Goal: Information Seeking & Learning: Learn about a topic

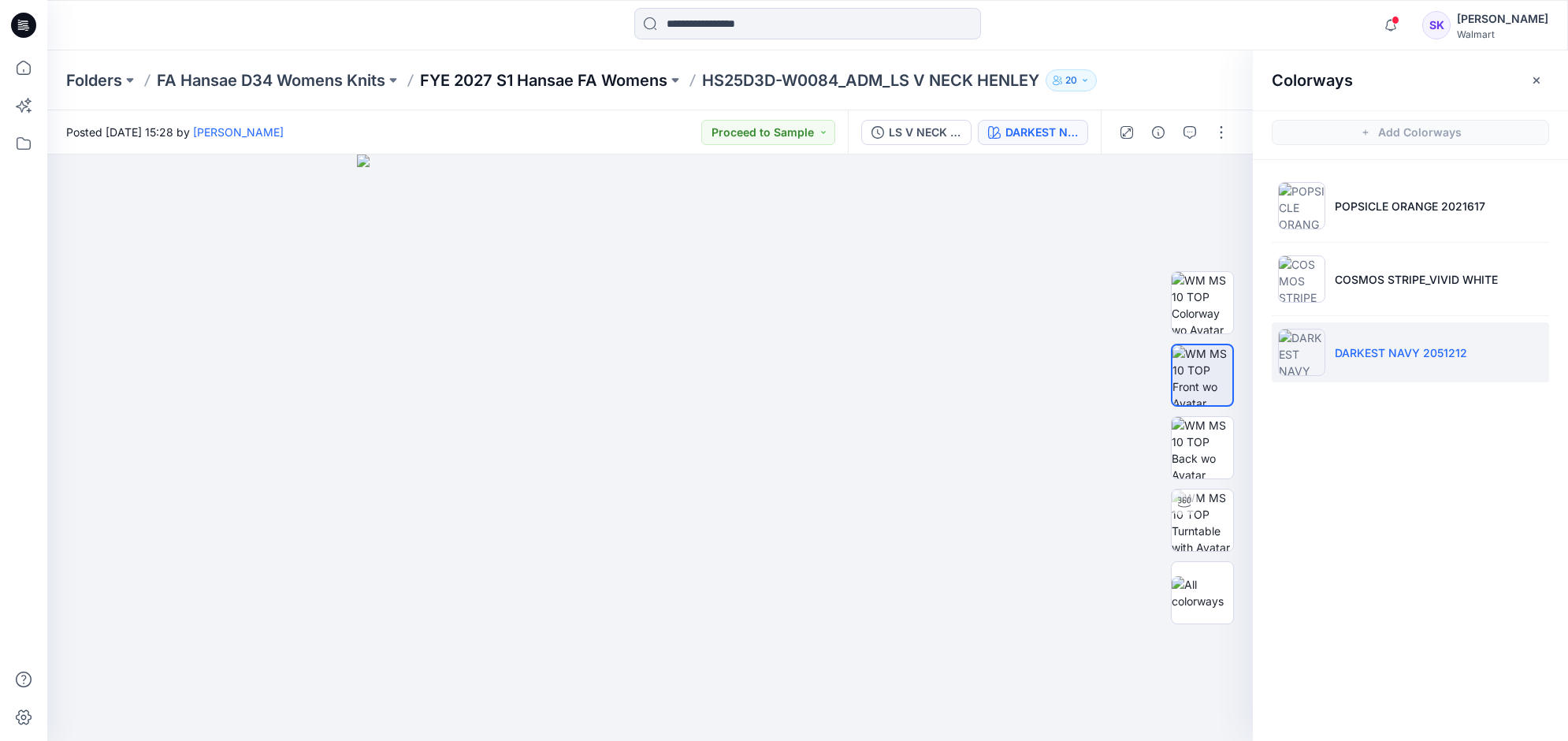
click at [631, 83] on p "FYE 2027 S1 Hansae FA Womens" at bounding box center [543, 80] width 247 height 22
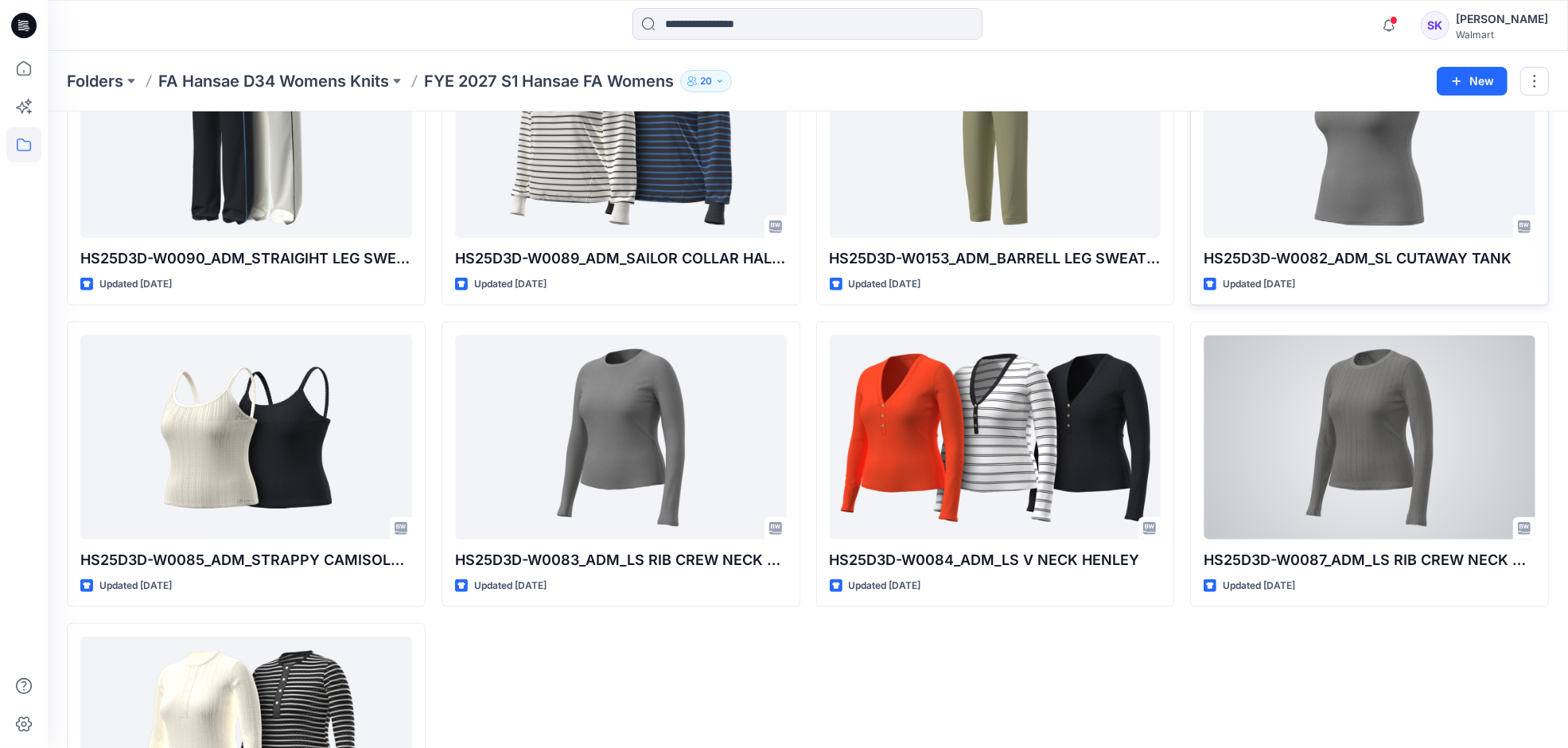
scroll to position [1148, 0]
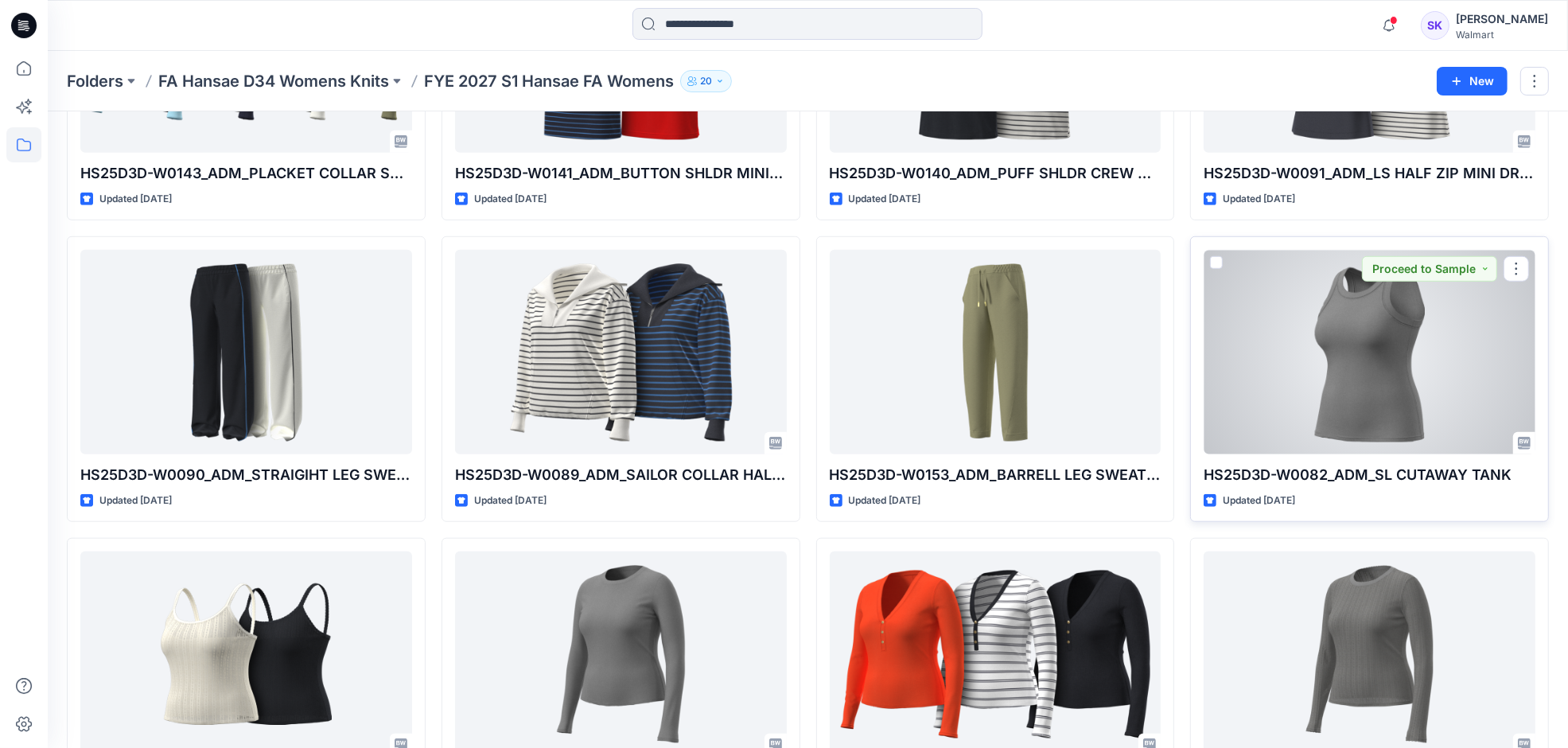
click at [1385, 346] on div at bounding box center [1370, 352] width 332 height 205
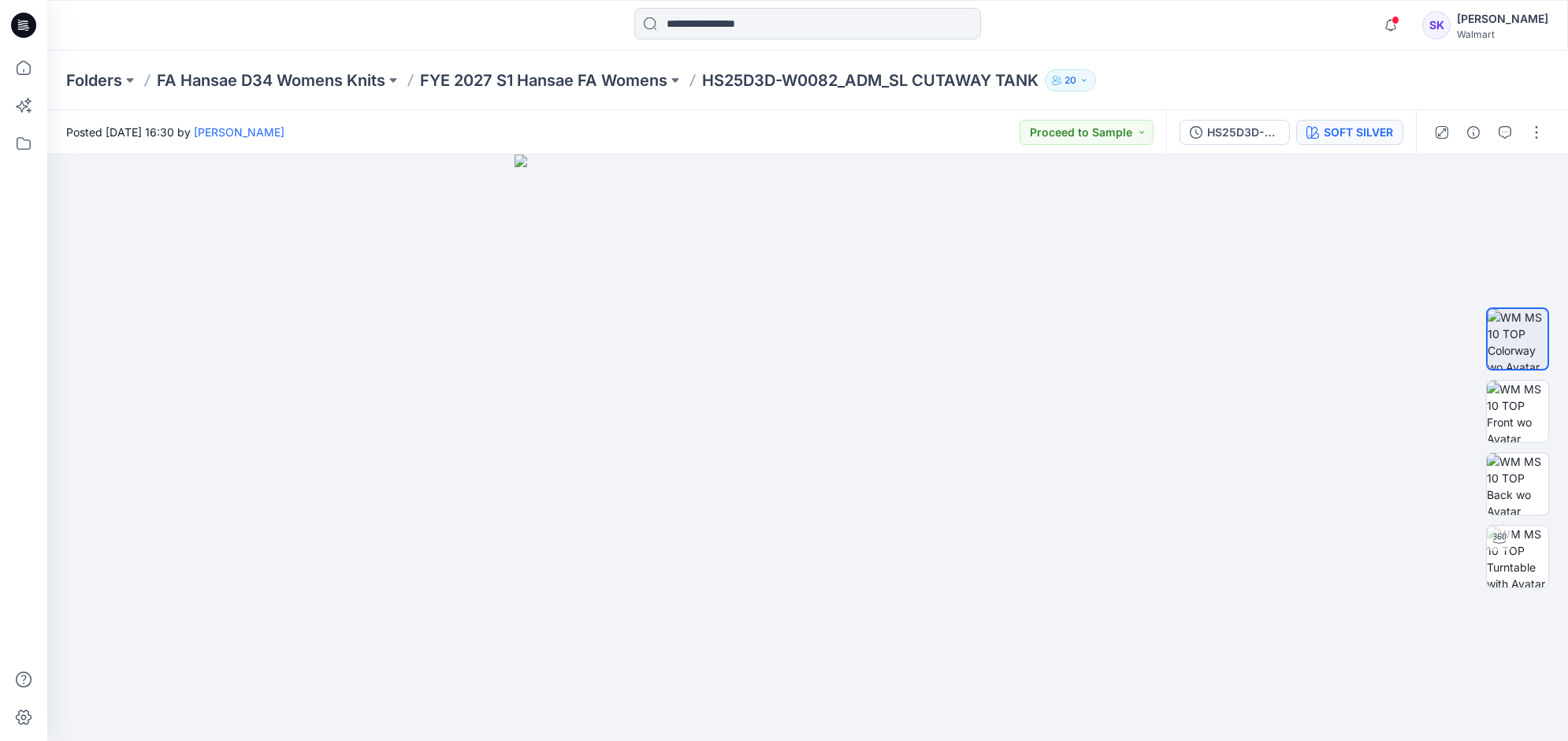
click at [1354, 128] on div "SOFT SILVER" at bounding box center [1358, 132] width 70 height 17
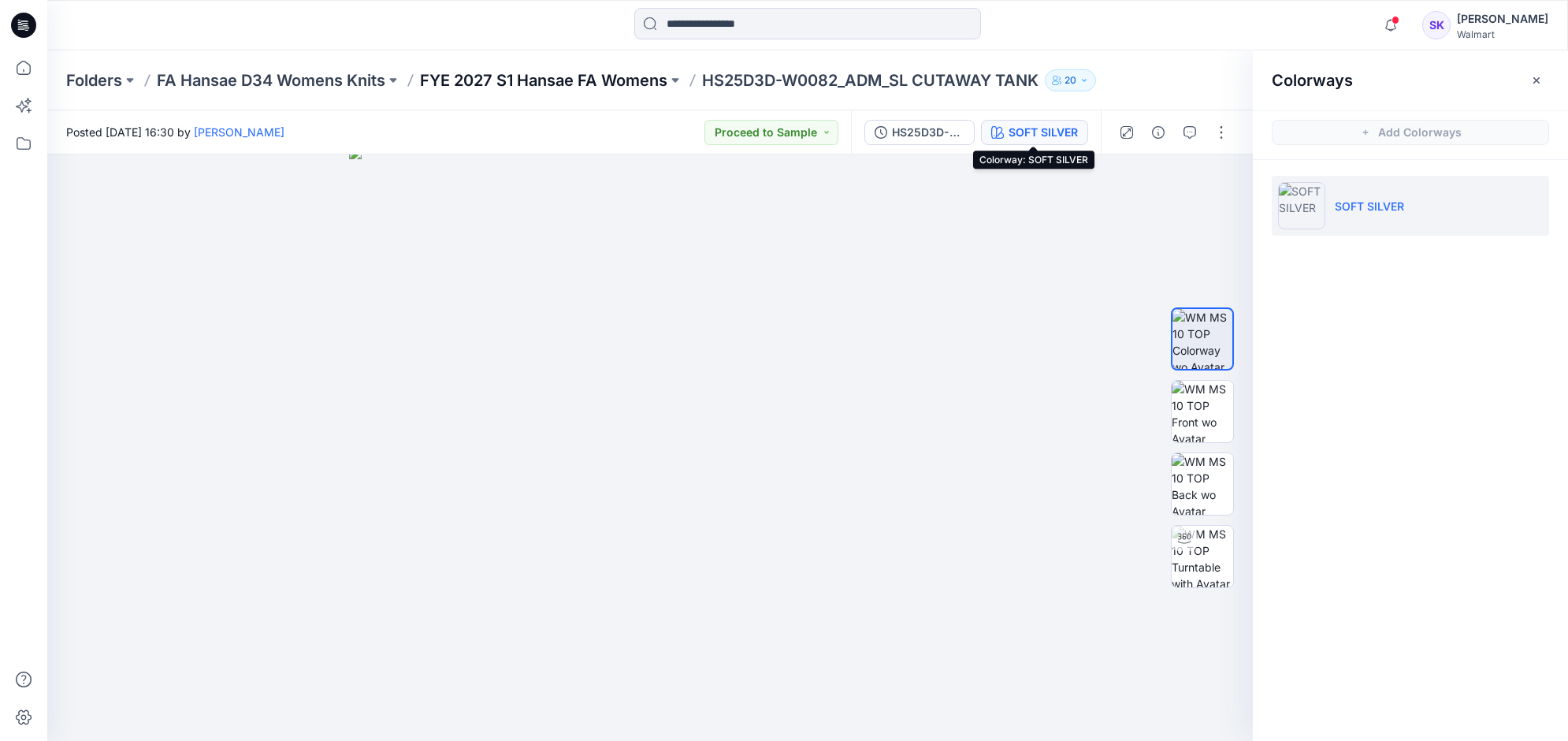
click at [599, 88] on p "FYE 2027 S1 Hansae FA Womens" at bounding box center [543, 80] width 247 height 22
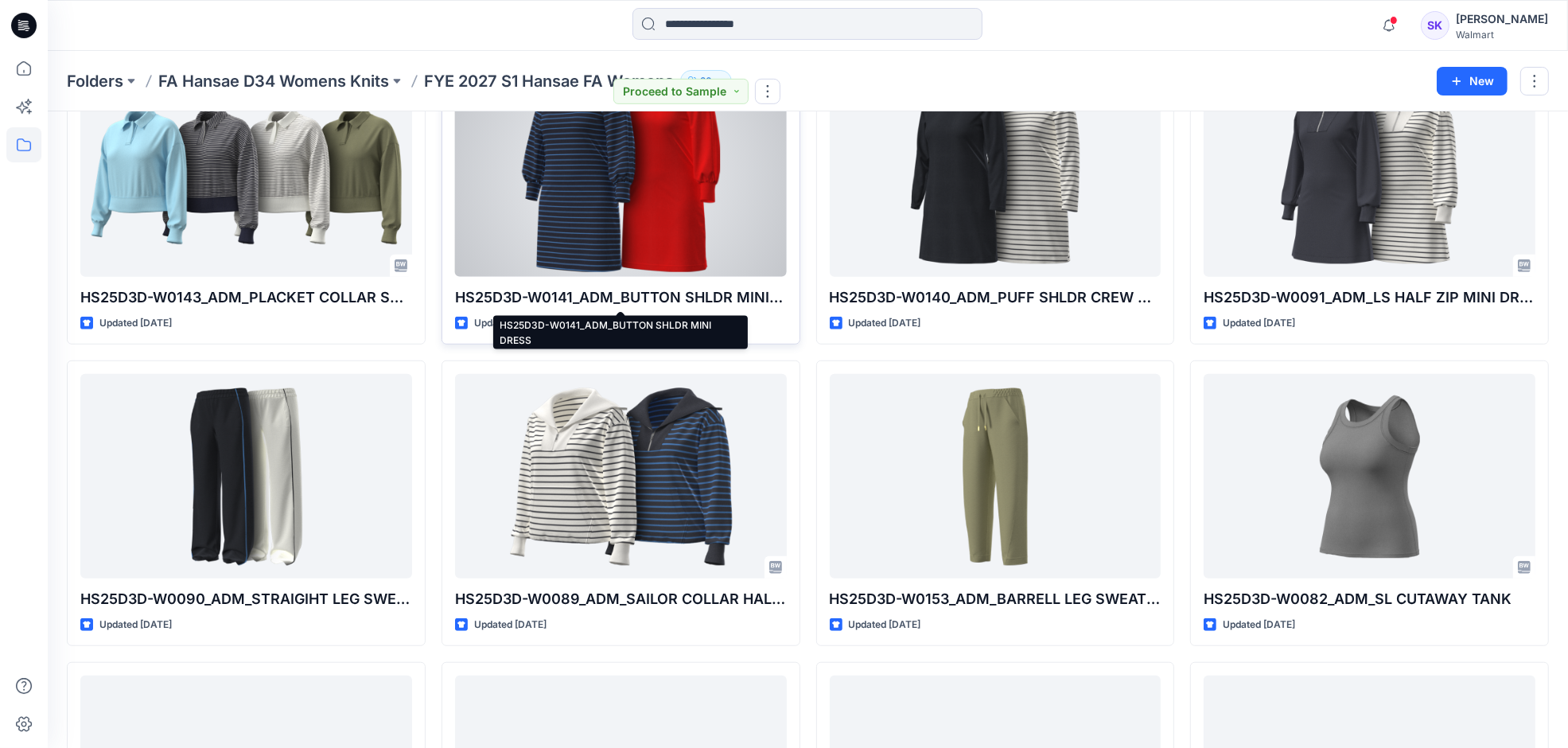
scroll to position [1049, 0]
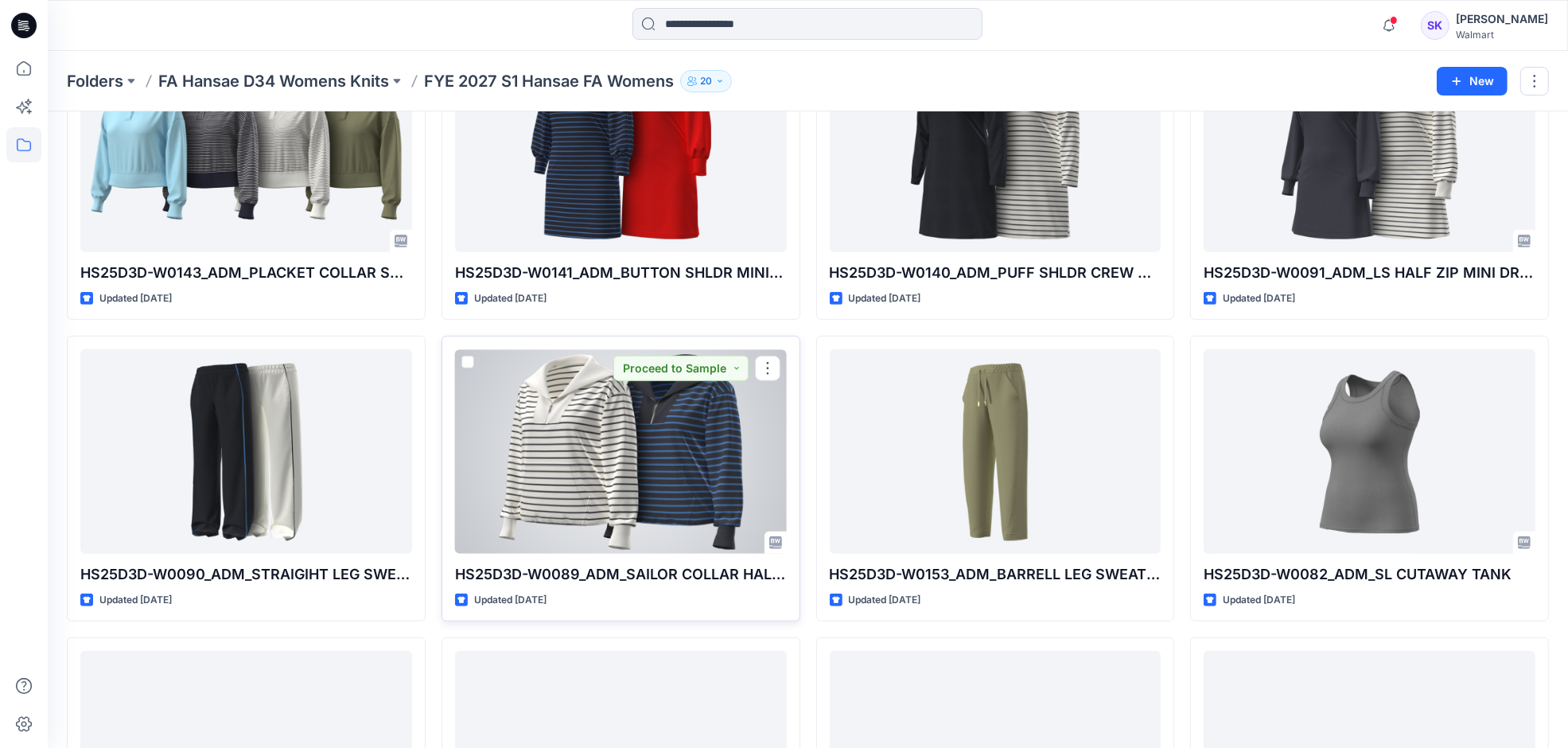
click at [726, 420] on div at bounding box center [621, 452] width 332 height 205
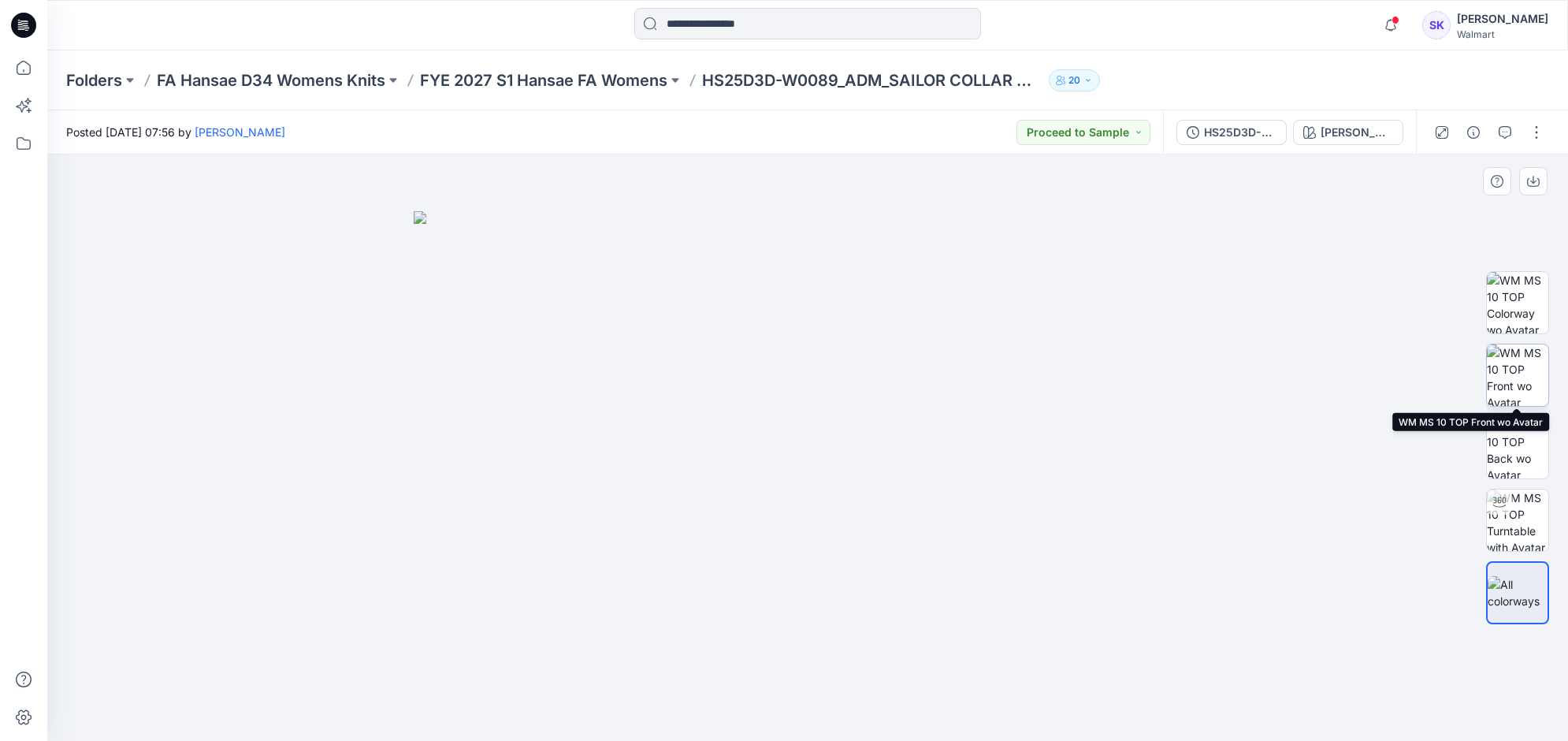
click at [1501, 375] on img at bounding box center [1517, 375] width 61 height 61
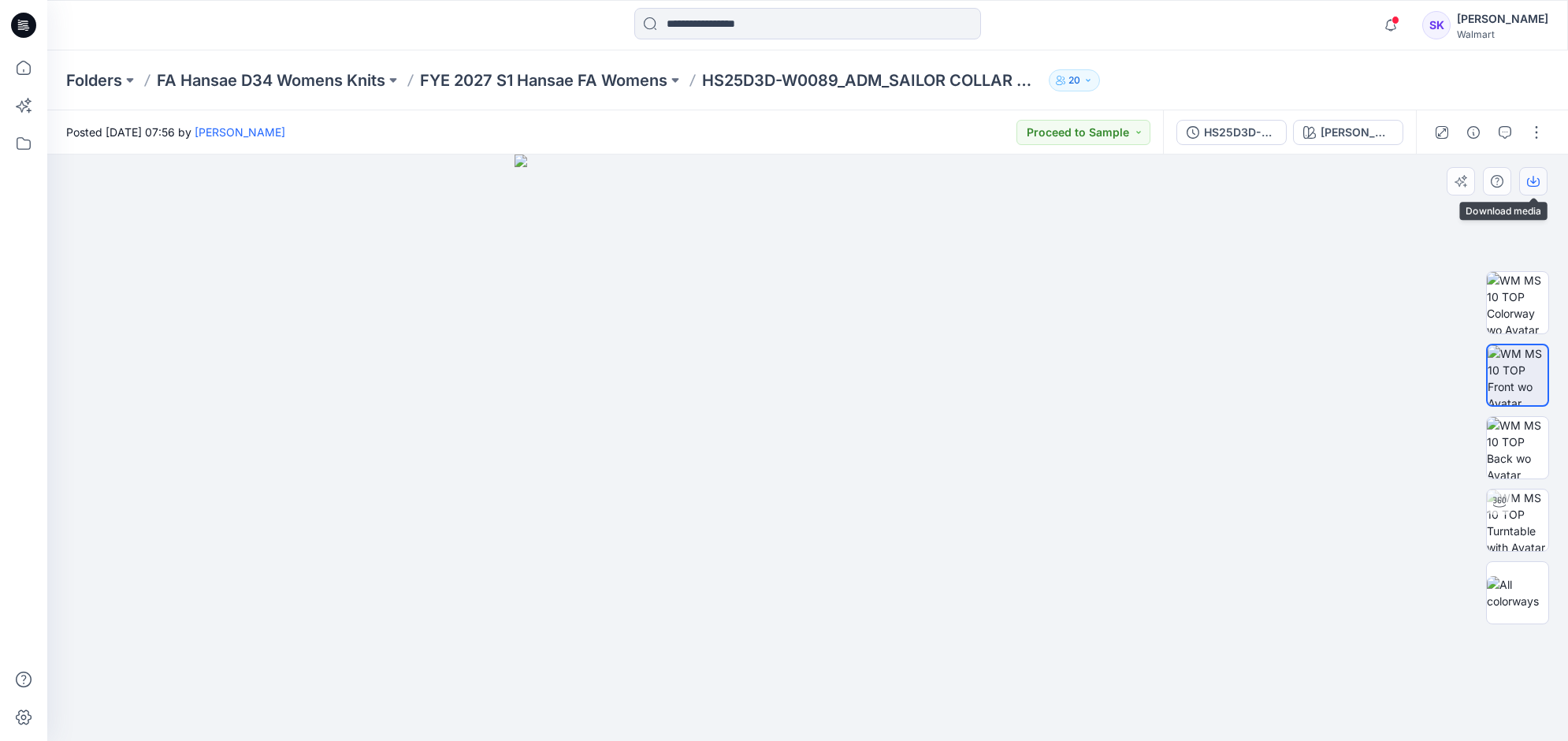
click at [1539, 175] on icon "button" at bounding box center [1533, 181] width 12 height 12
drag, startPoint x: 816, startPoint y: 347, endPoint x: 1087, endPoint y: 248, distance: 288.5
click at [816, 347] on img at bounding box center [807, 447] width 586 height 586
click at [1365, 136] on div "[PERSON_NAME] STRIPE_CREAM 100" at bounding box center [1357, 132] width 73 height 17
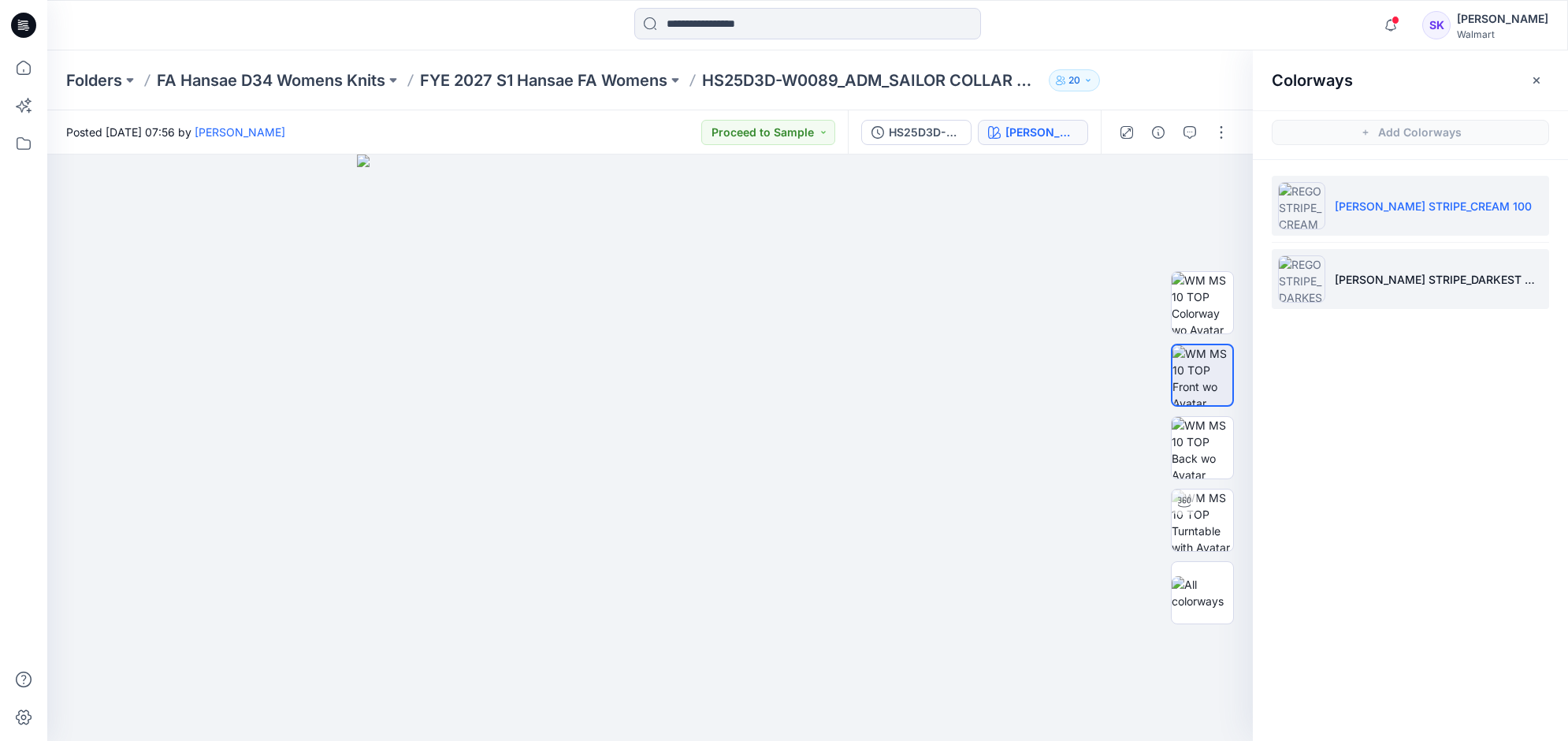
click at [1347, 274] on p "[PERSON_NAME] STRIPE_DARKEST NAVY" at bounding box center [1439, 279] width 208 height 16
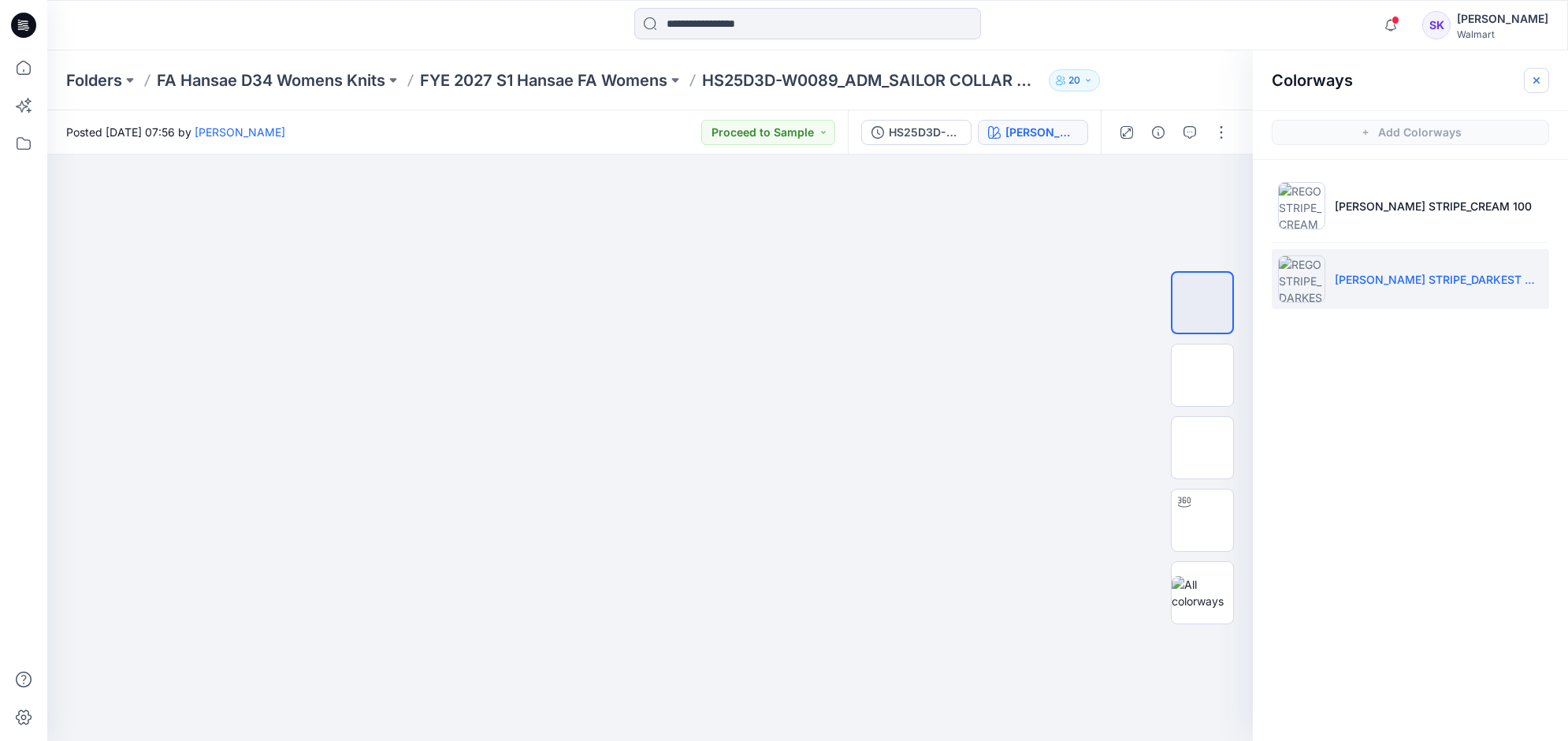
click at [1535, 84] on icon "button" at bounding box center [1536, 80] width 12 height 12
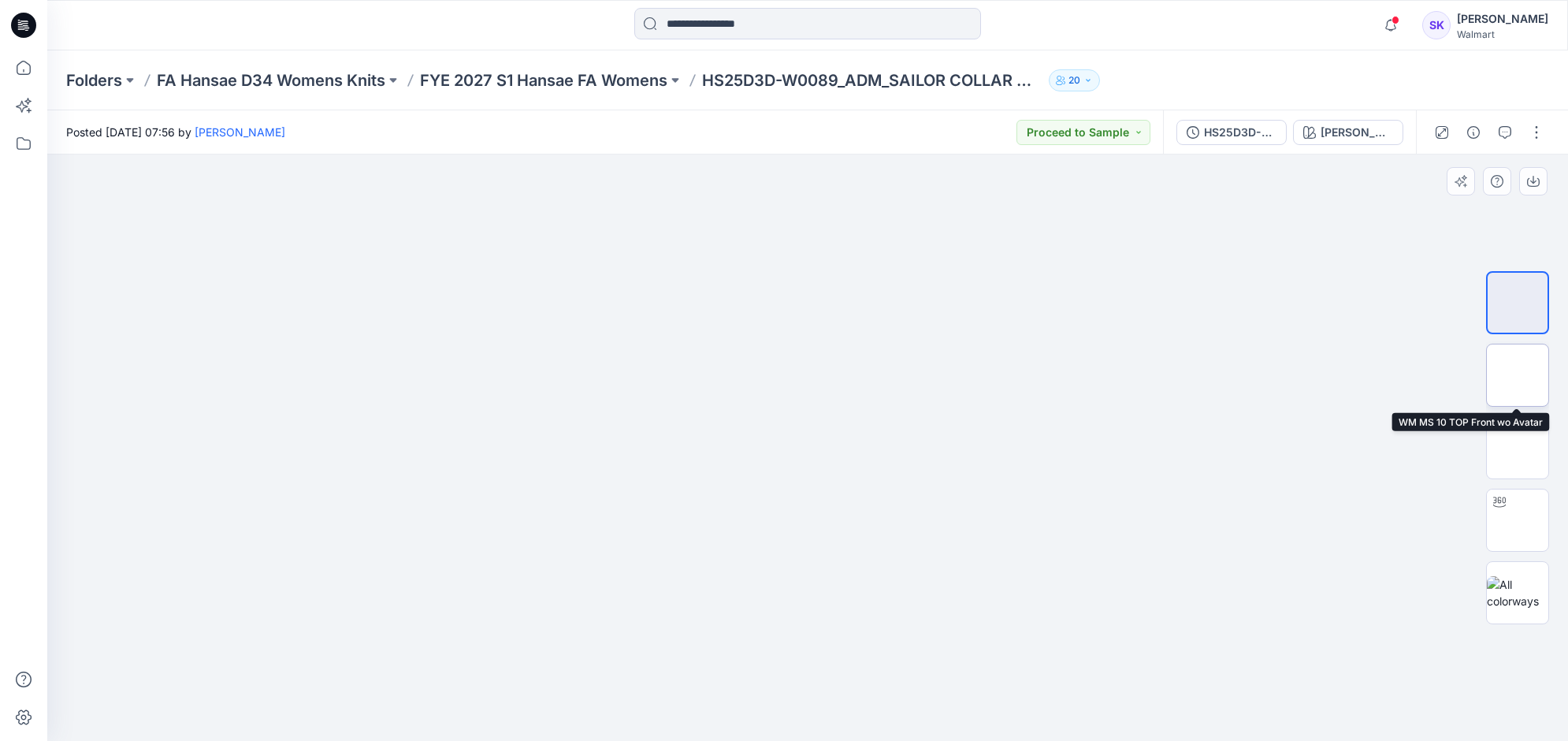
click at [1517, 375] on img at bounding box center [1517, 375] width 0 height 0
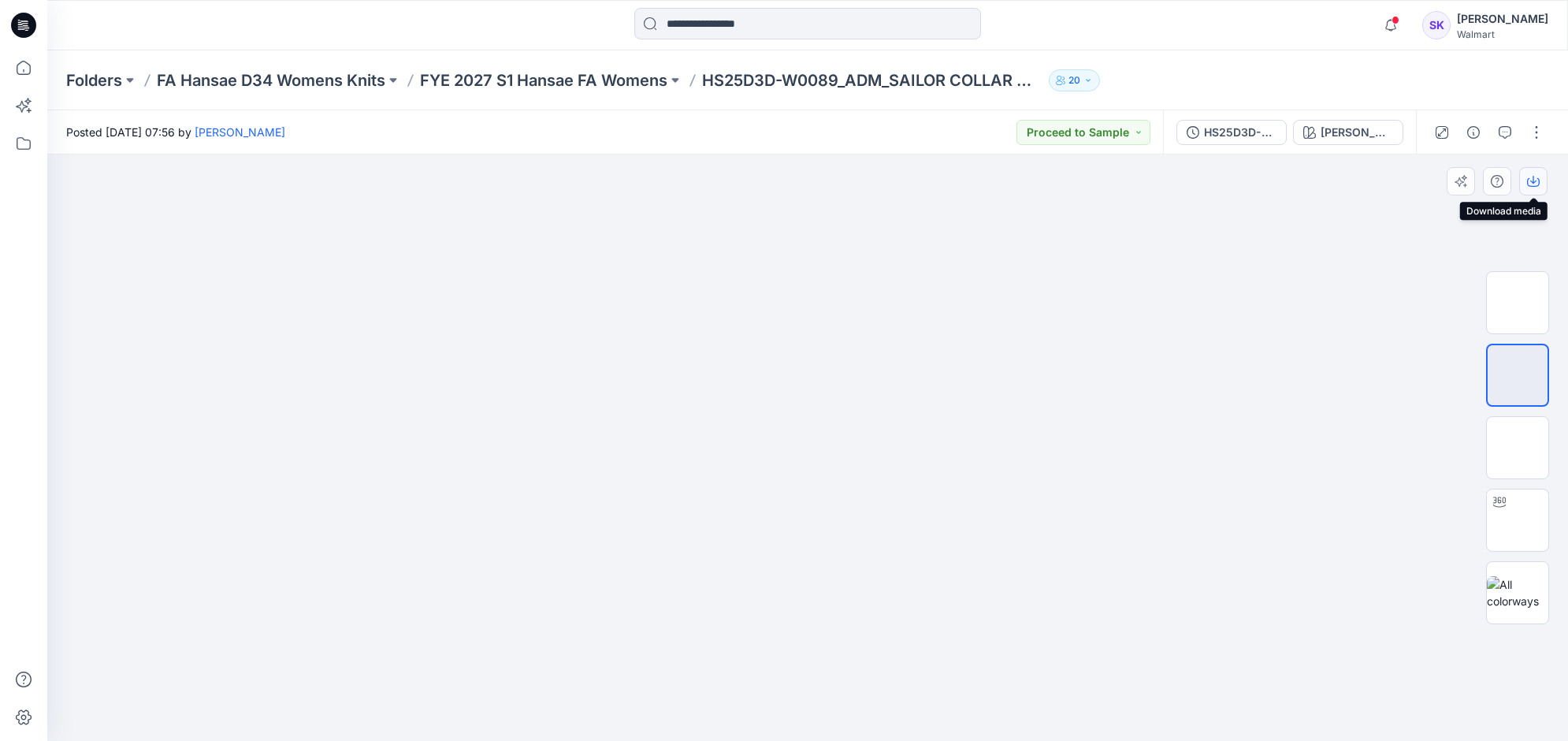
click at [1525, 172] on button "button" at bounding box center [1533, 181] width 29 height 29
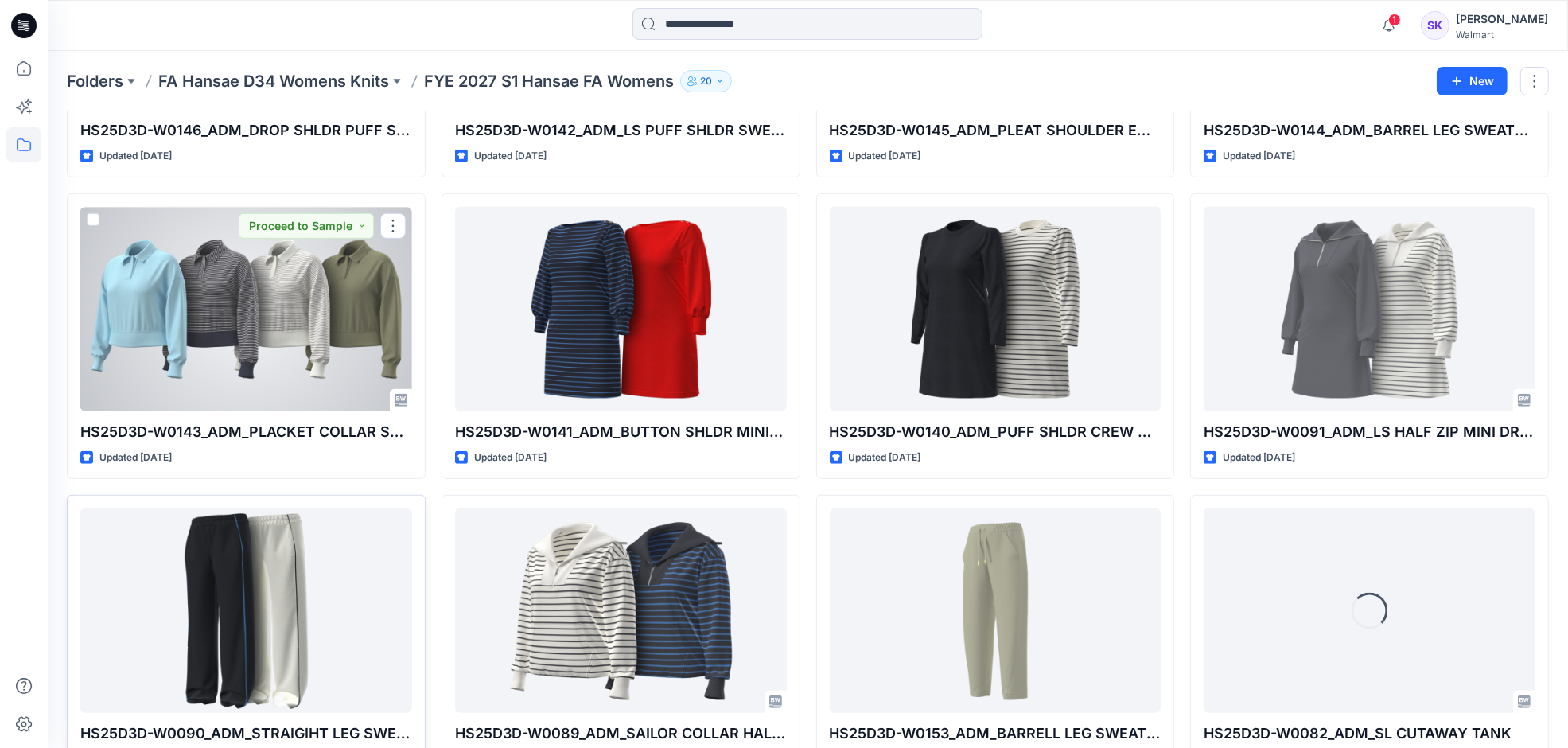
scroll to position [1092, 0]
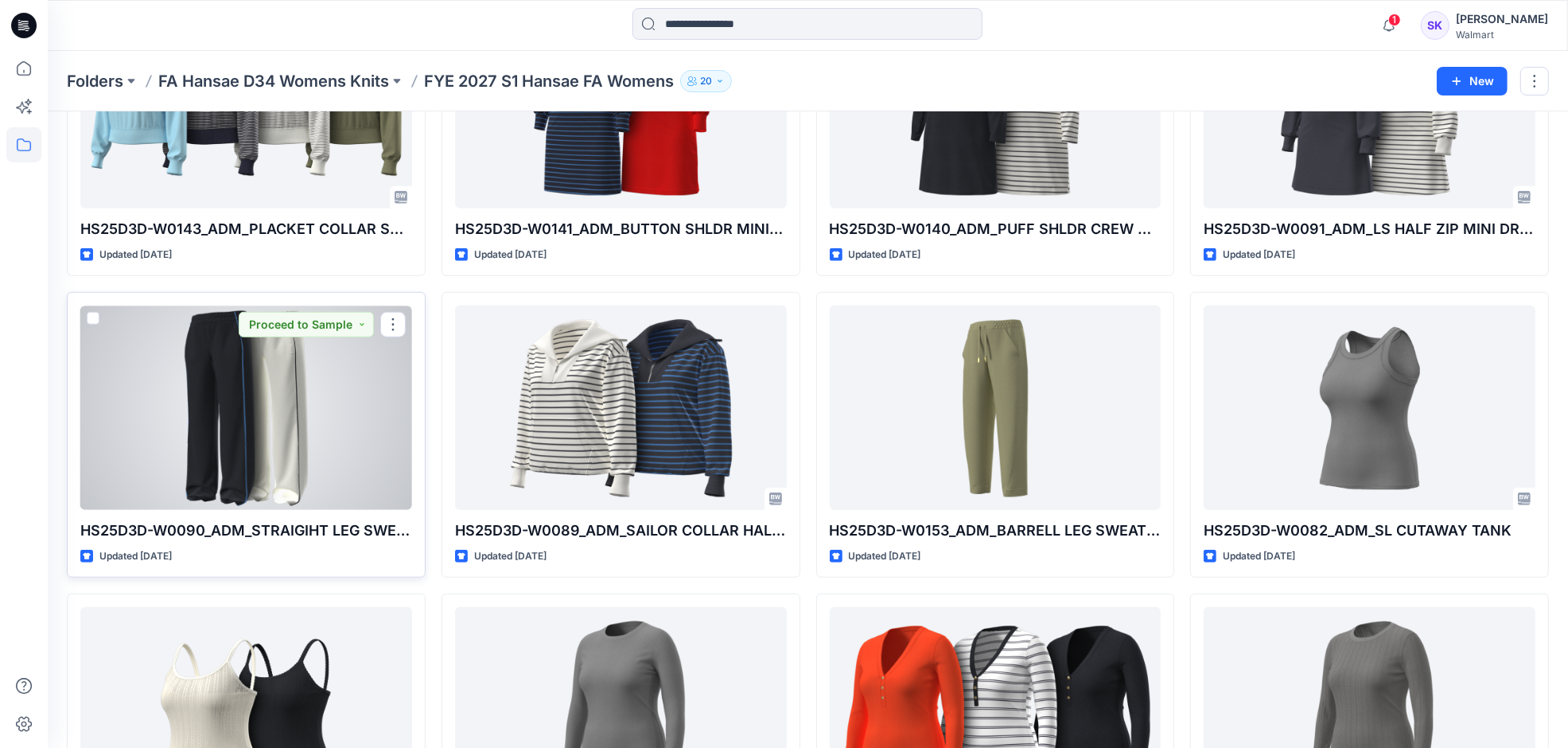
click at [323, 432] on div at bounding box center [246, 408] width 332 height 205
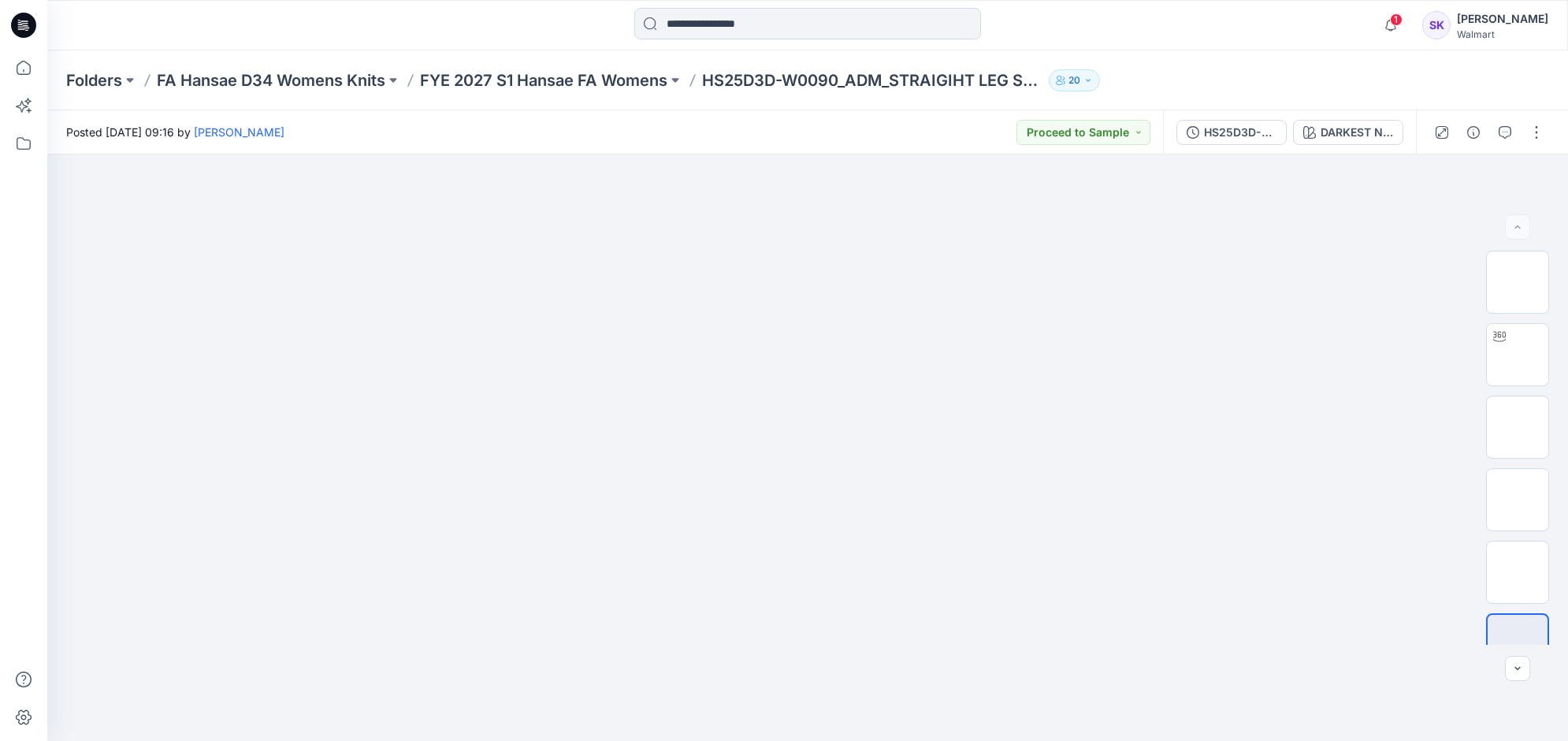
click at [1349, 144] on div "HS25D3D-W0090_ADM_STRAIGIHT LEG SWEATPANT Full colorways DARKEST NAVY" at bounding box center [1289, 132] width 253 height 44
click at [1350, 131] on div "DARKEST NAVY" at bounding box center [1357, 132] width 73 height 17
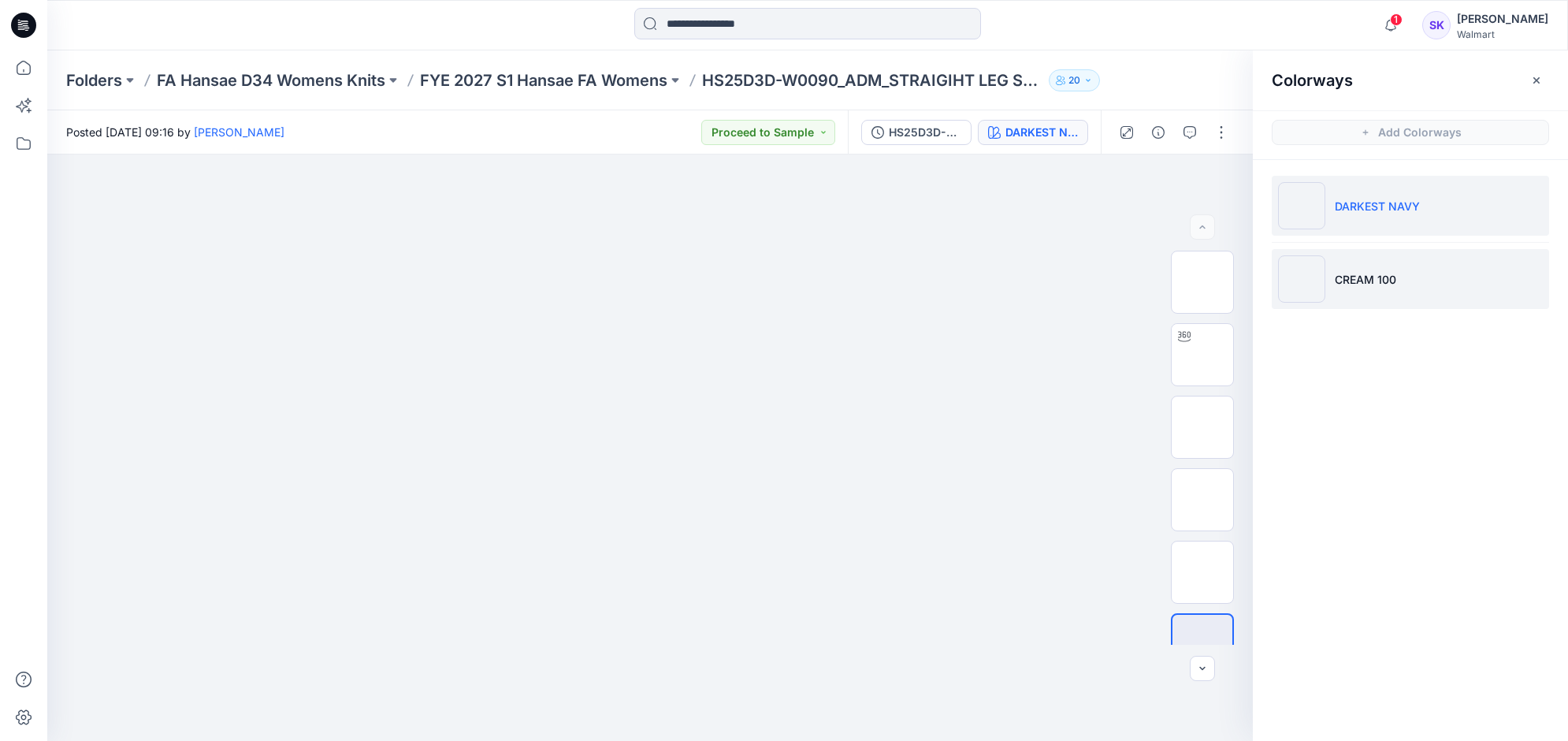
click at [1347, 262] on li "CREAM 100" at bounding box center [1410, 278] width 277 height 60
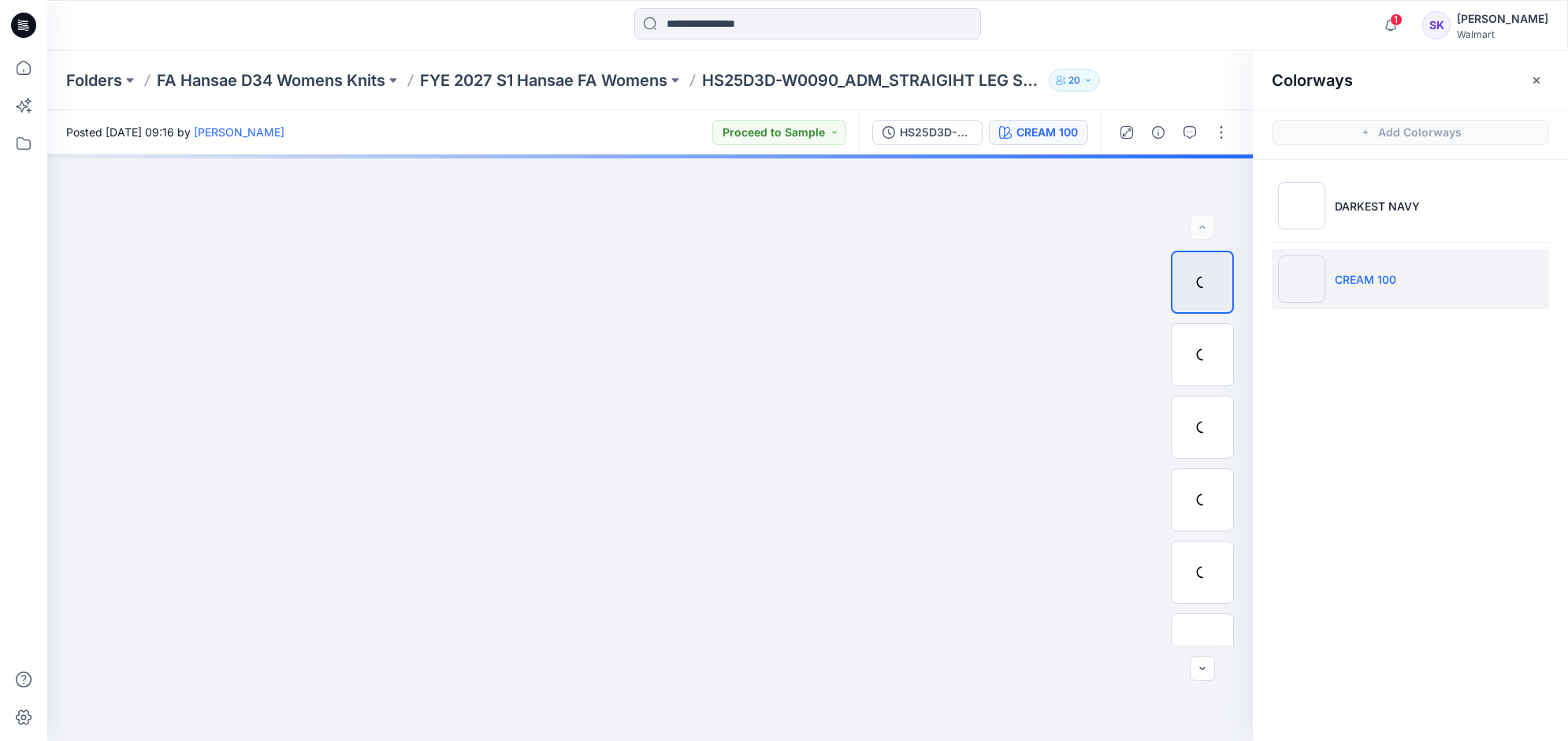
click at [1340, 288] on p "CREAM 100" at bounding box center [1365, 279] width 61 height 16
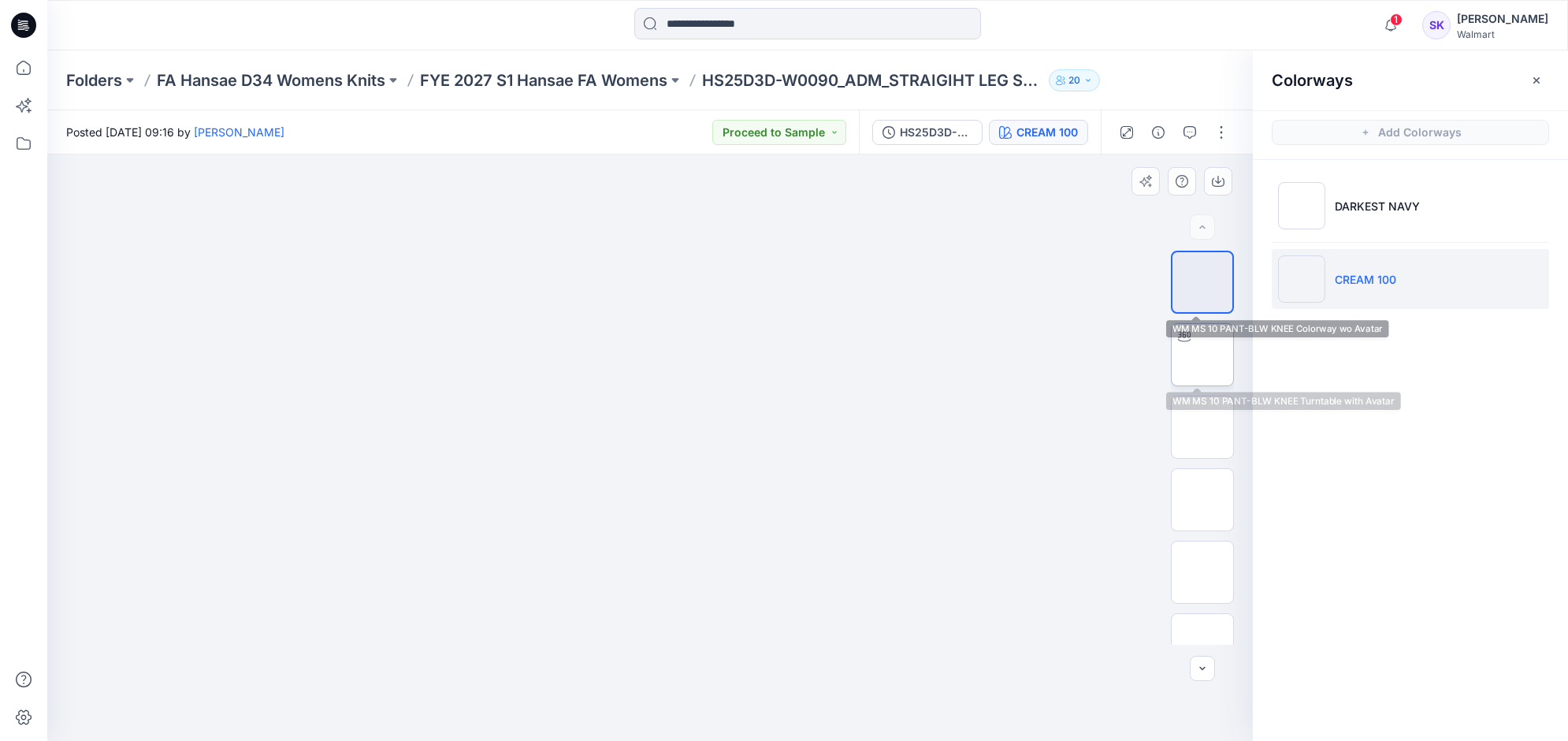
click at [1202, 355] on img at bounding box center [1202, 355] width 0 height 0
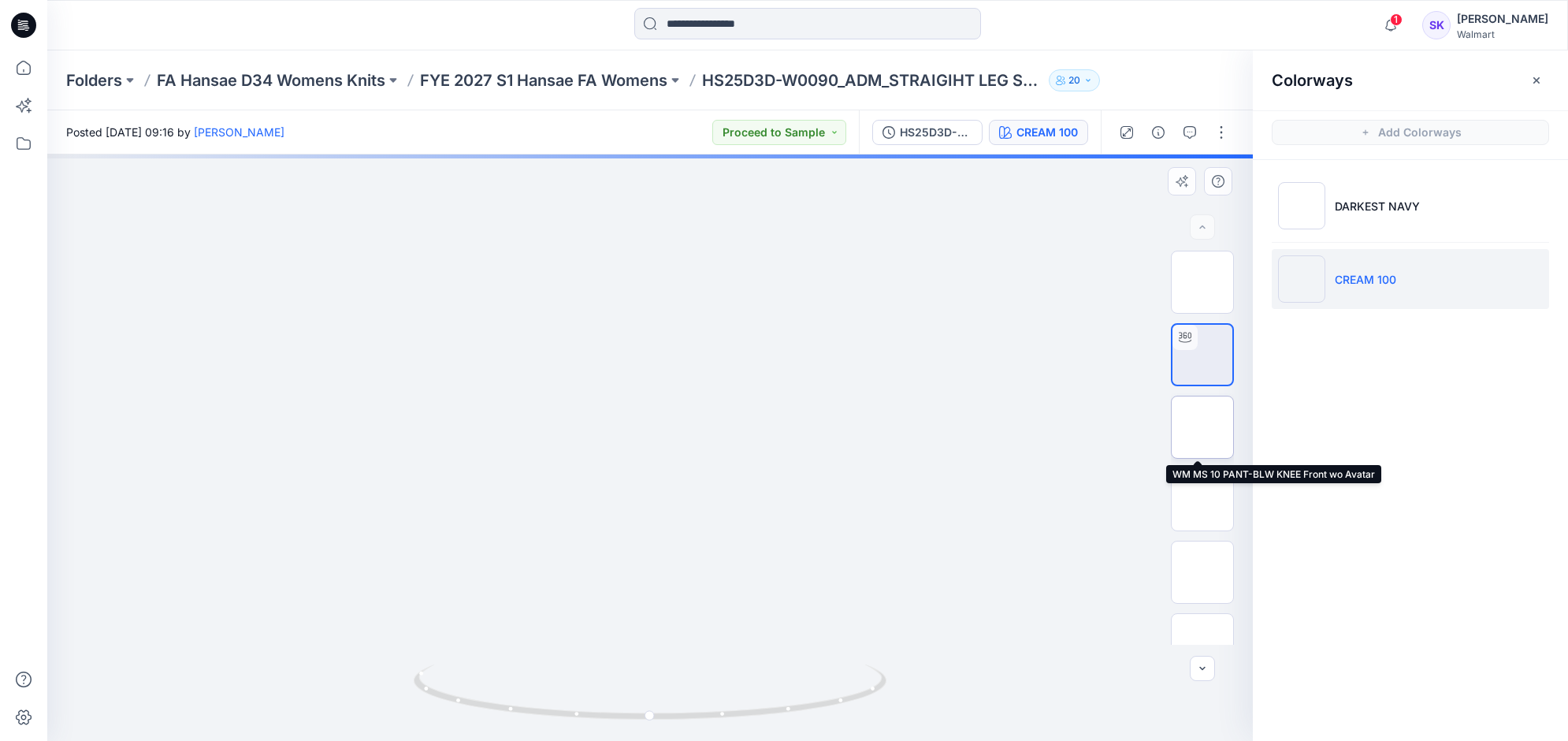
click at [1202, 427] on img at bounding box center [1202, 427] width 0 height 0
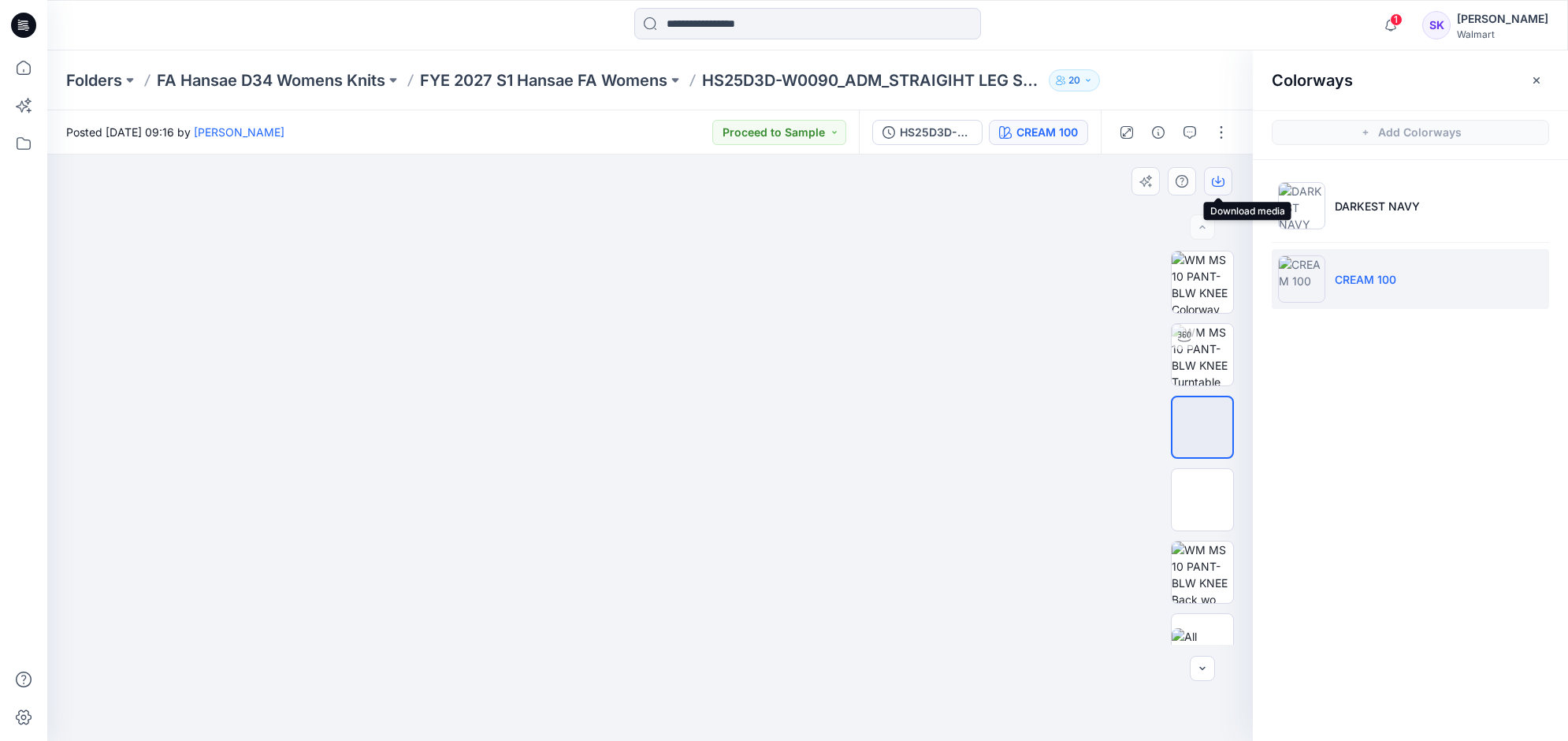
click at [1215, 186] on icon "button" at bounding box center [1218, 182] width 12 height 9
click at [884, 155] on img at bounding box center [649, 155] width 586 height 0
drag, startPoint x: 729, startPoint y: 233, endPoint x: 932, endPoint y: 229, distance: 203.0
click at [729, 155] on img at bounding box center [649, 155] width 586 height 0
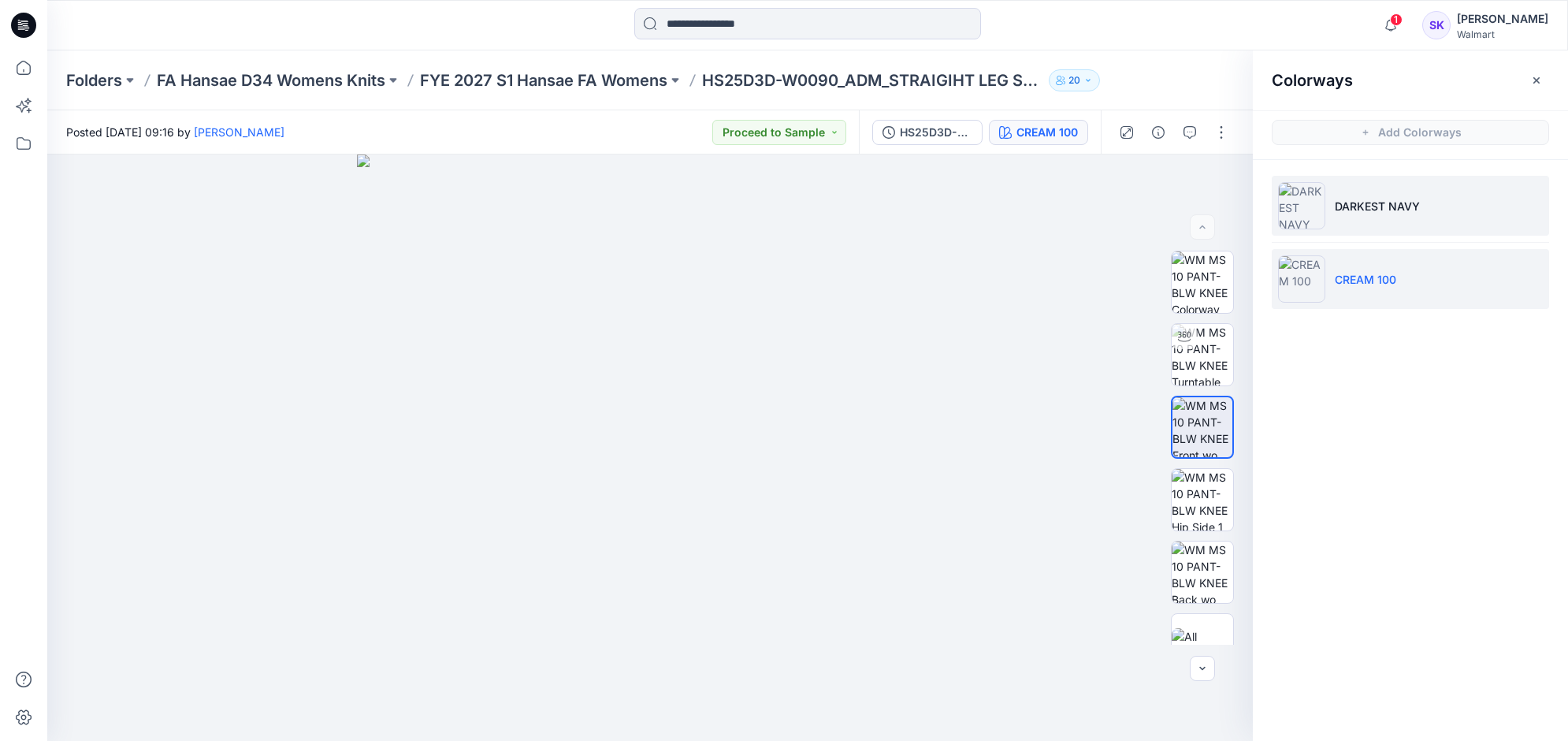
click at [1351, 213] on p "DARKEST NAVY" at bounding box center [1377, 206] width 85 height 16
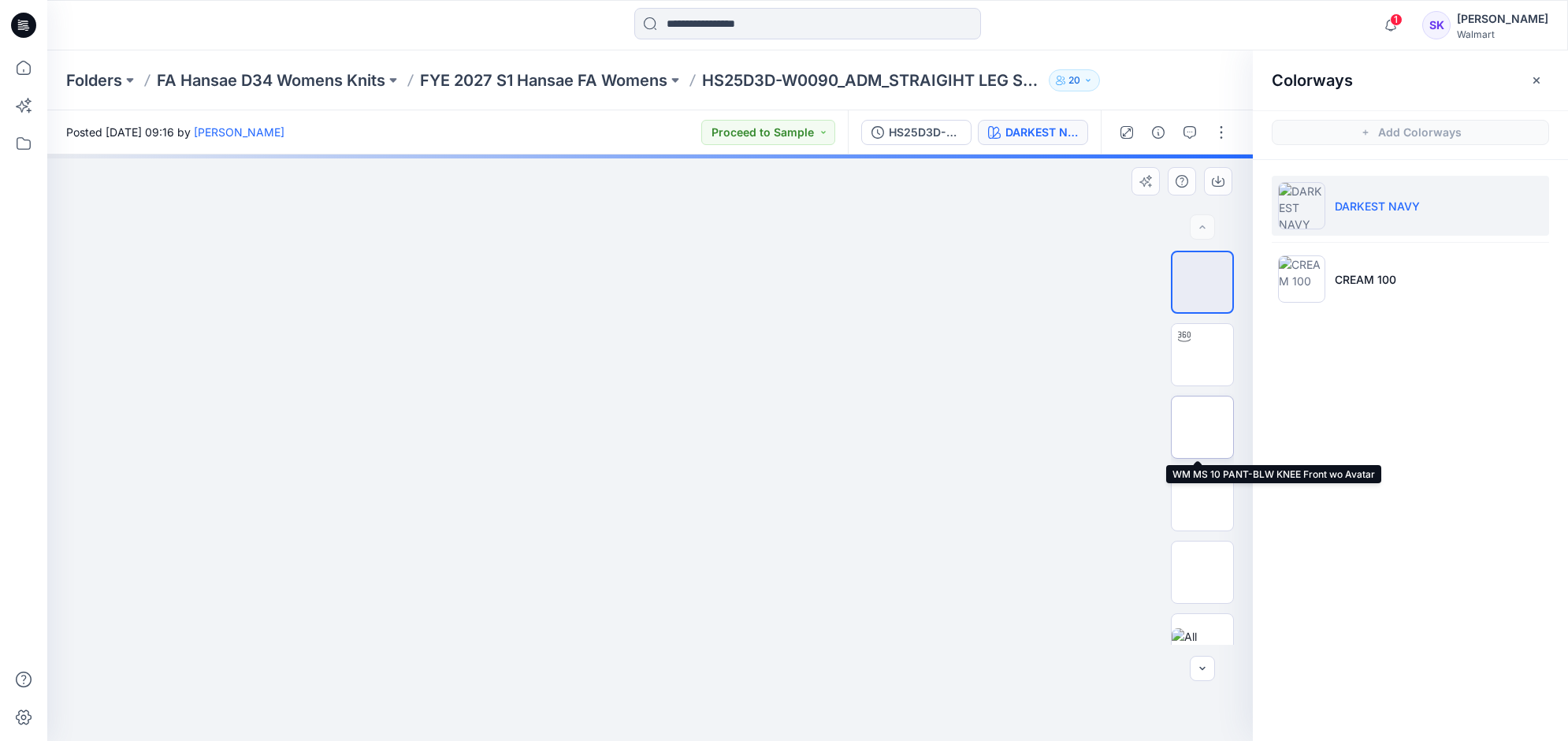
click at [1202, 427] on img at bounding box center [1202, 427] width 0 height 0
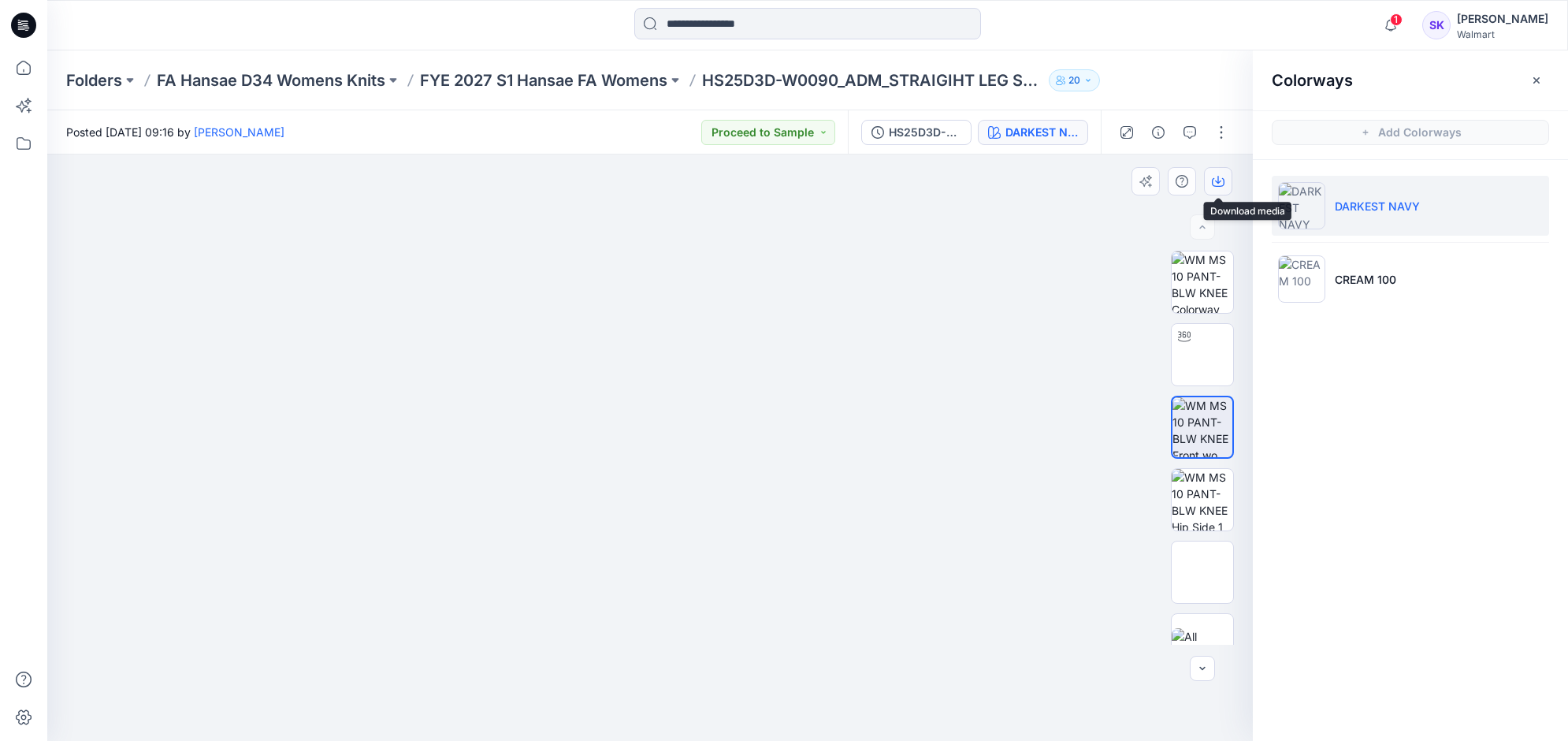
click at [1222, 182] on icon "button" at bounding box center [1218, 181] width 12 height 12
click at [587, 76] on p "FYE 2027 S1 Hansae FA Womens" at bounding box center [543, 80] width 247 height 22
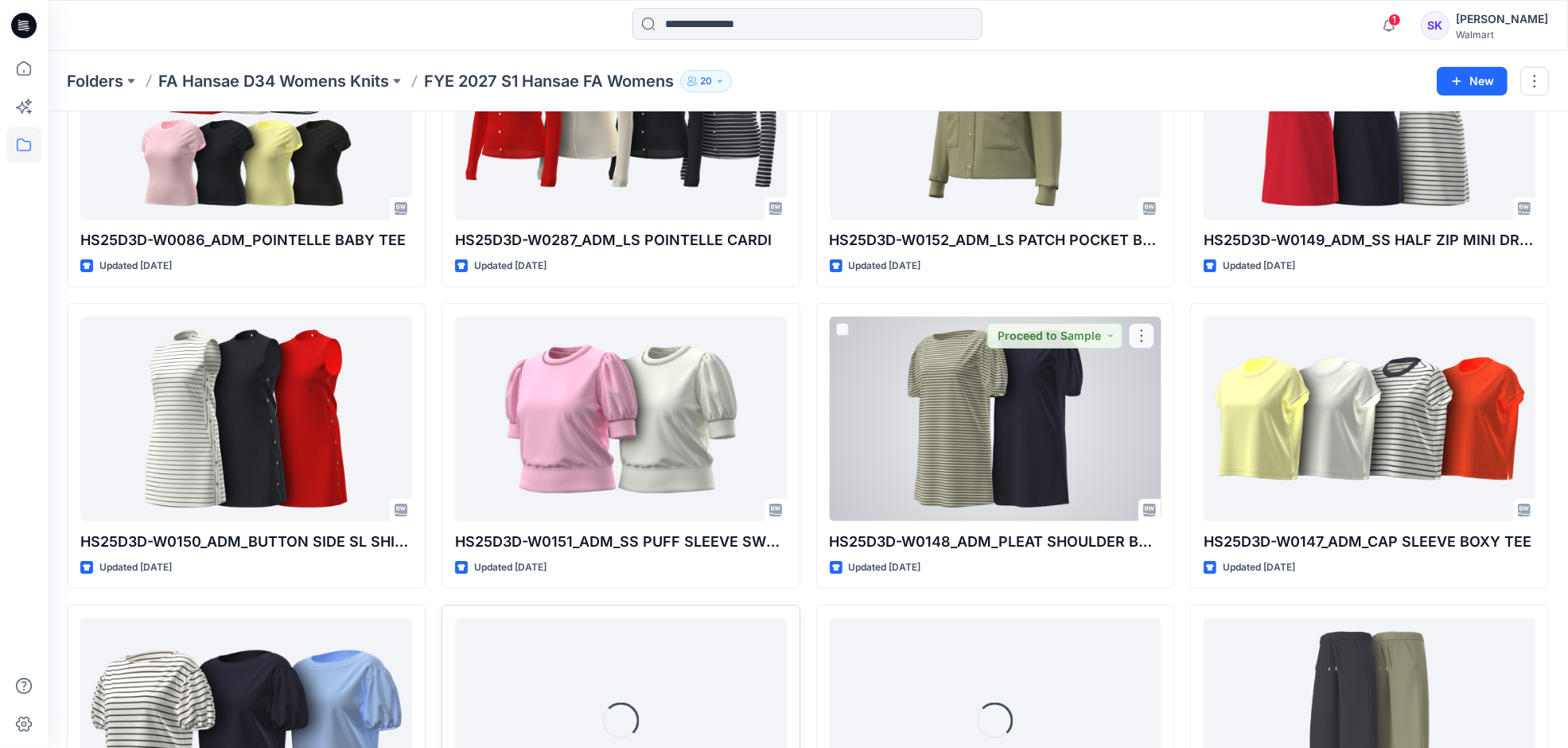
scroll to position [396, 0]
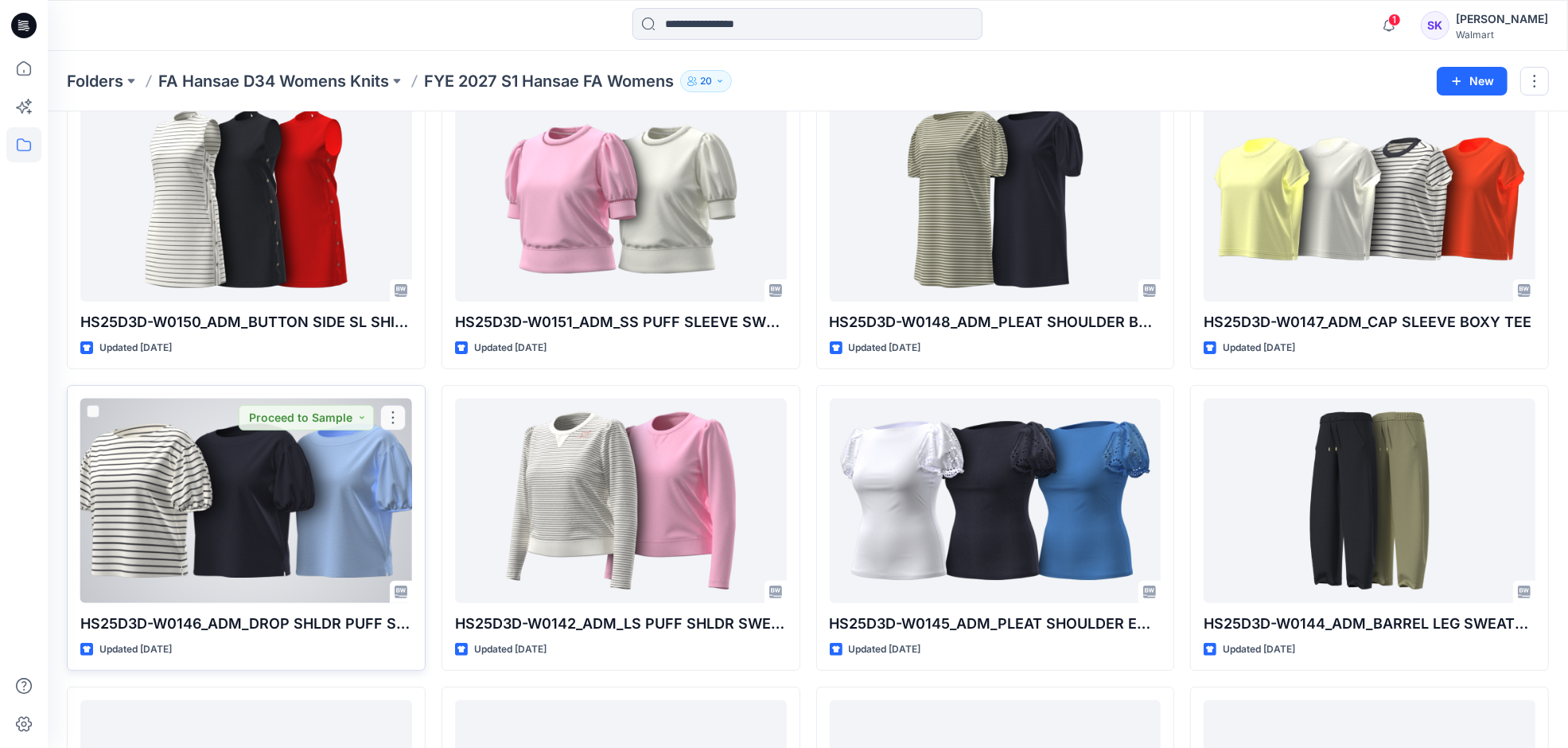
click at [338, 494] on div at bounding box center [246, 501] width 332 height 205
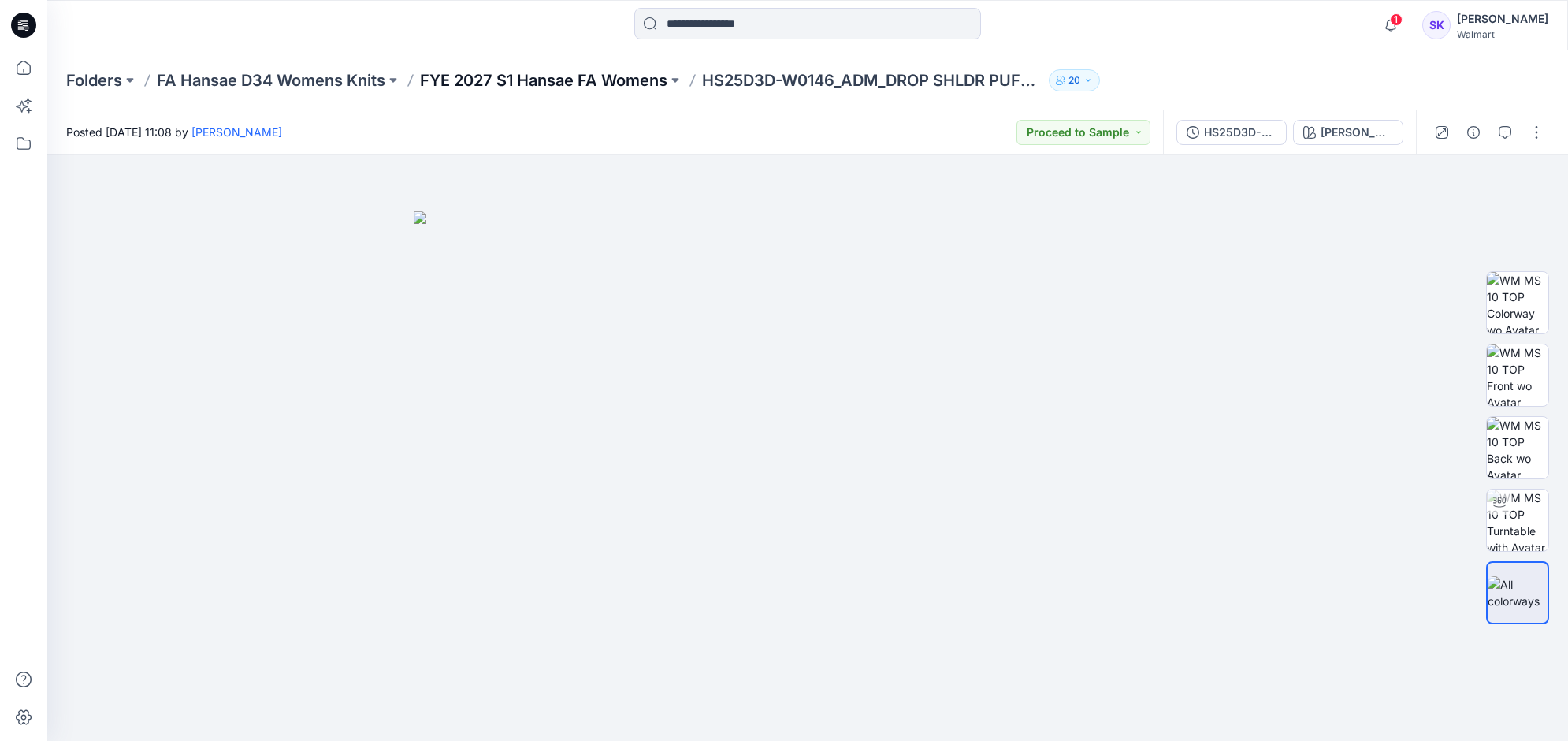
click at [659, 72] on p "FYE 2027 S1 Hansae FA Womens" at bounding box center [543, 80] width 247 height 22
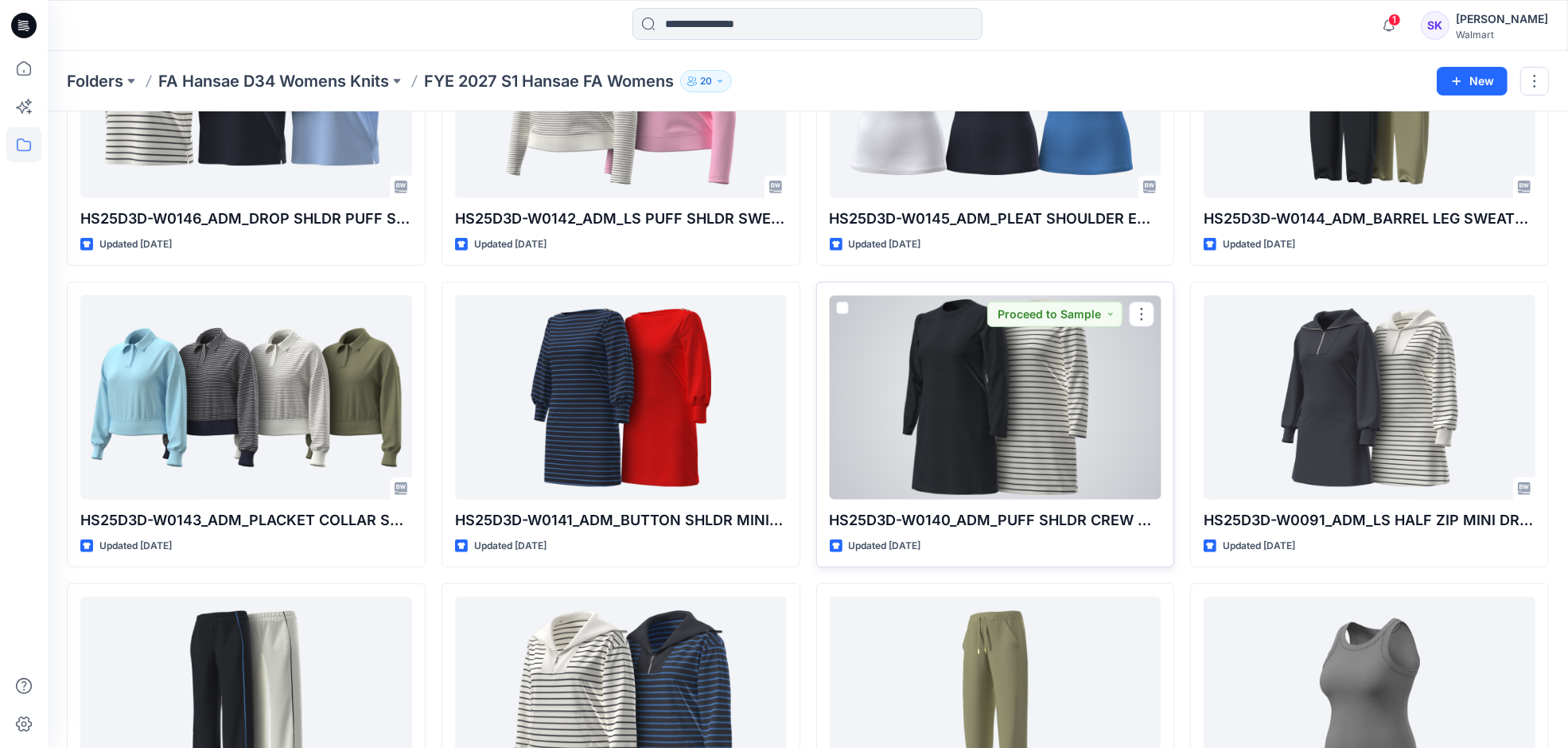
scroll to position [795, 0]
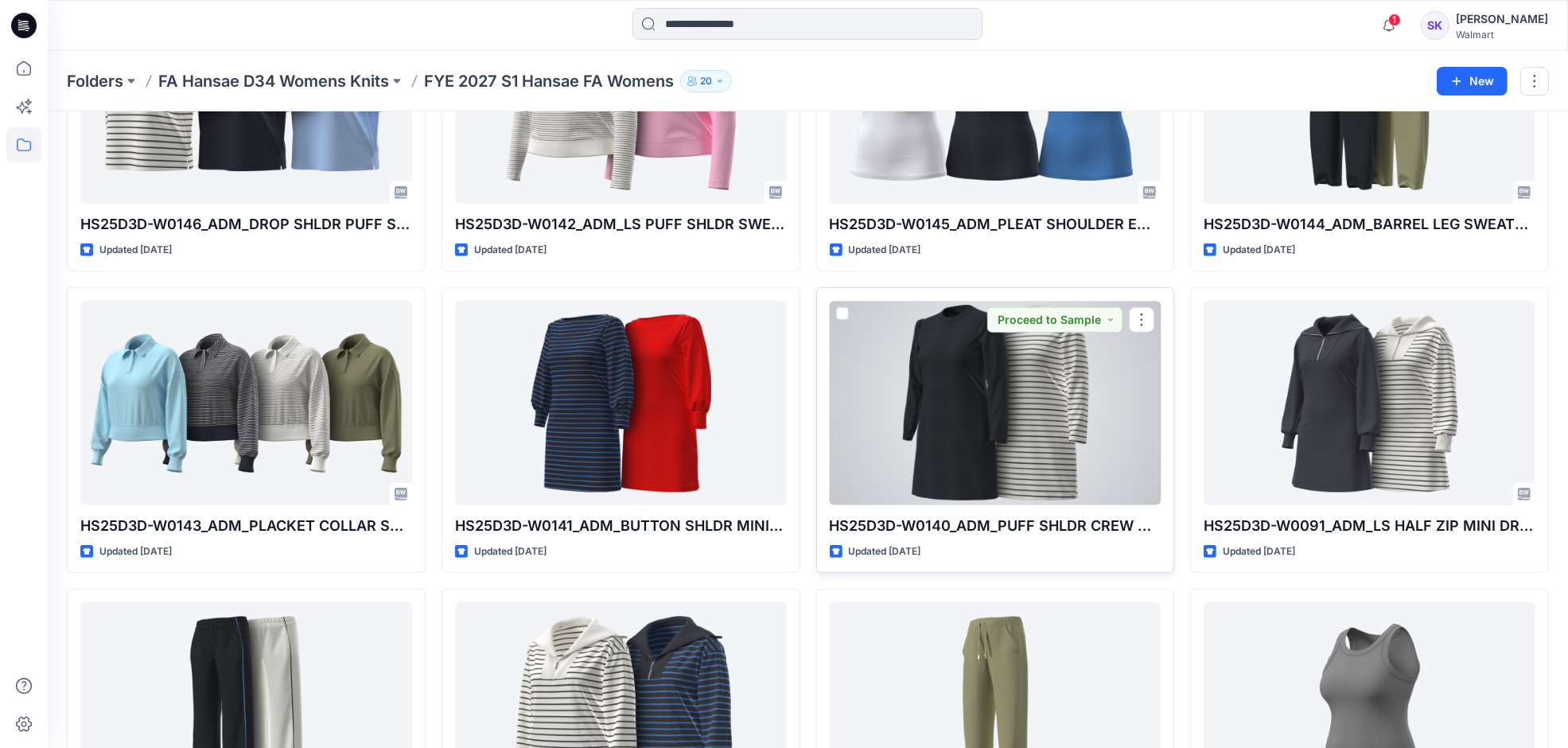
click at [1099, 408] on div at bounding box center [996, 403] width 332 height 205
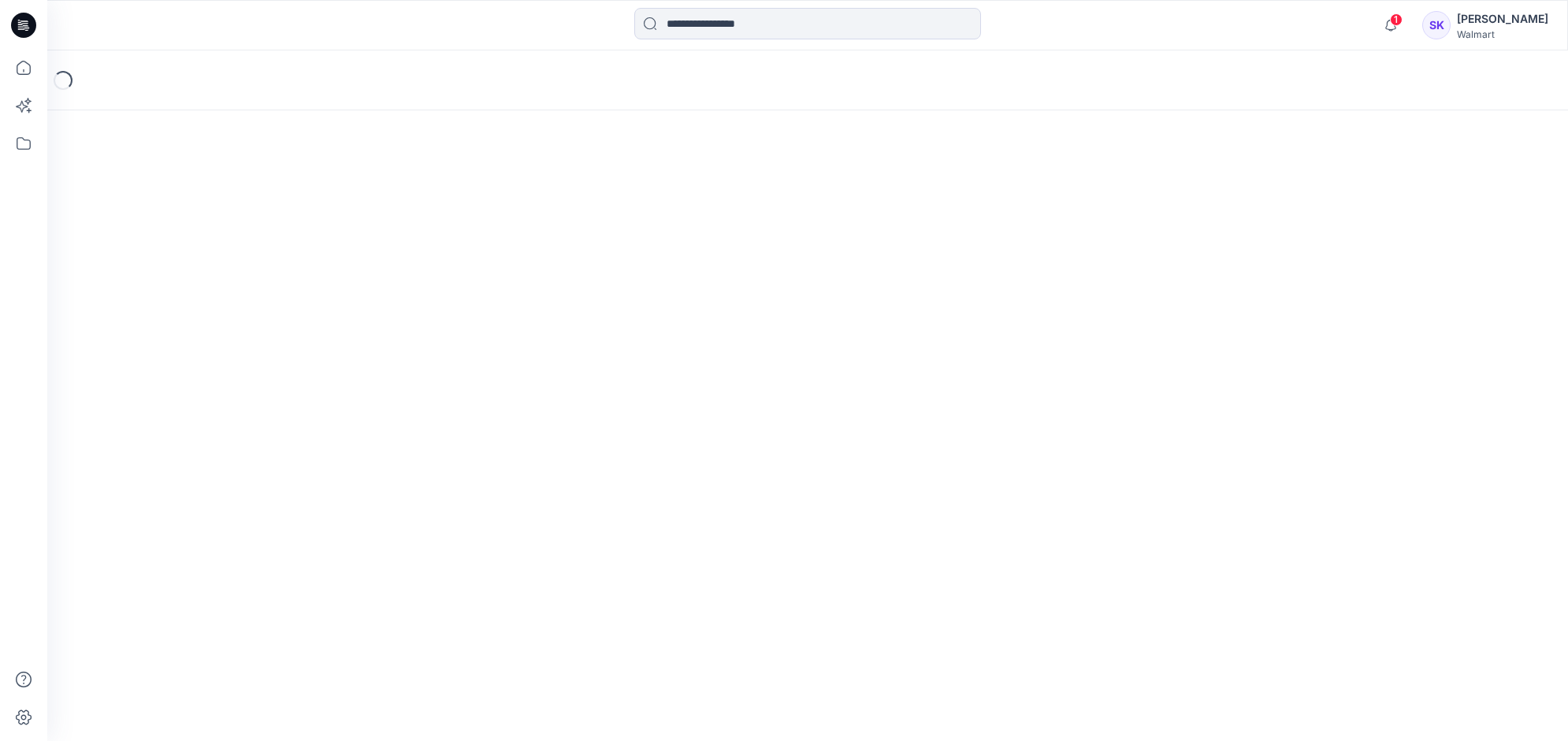
click at [1089, 404] on div "Loading..." at bounding box center [807, 396] width 1521 height 690
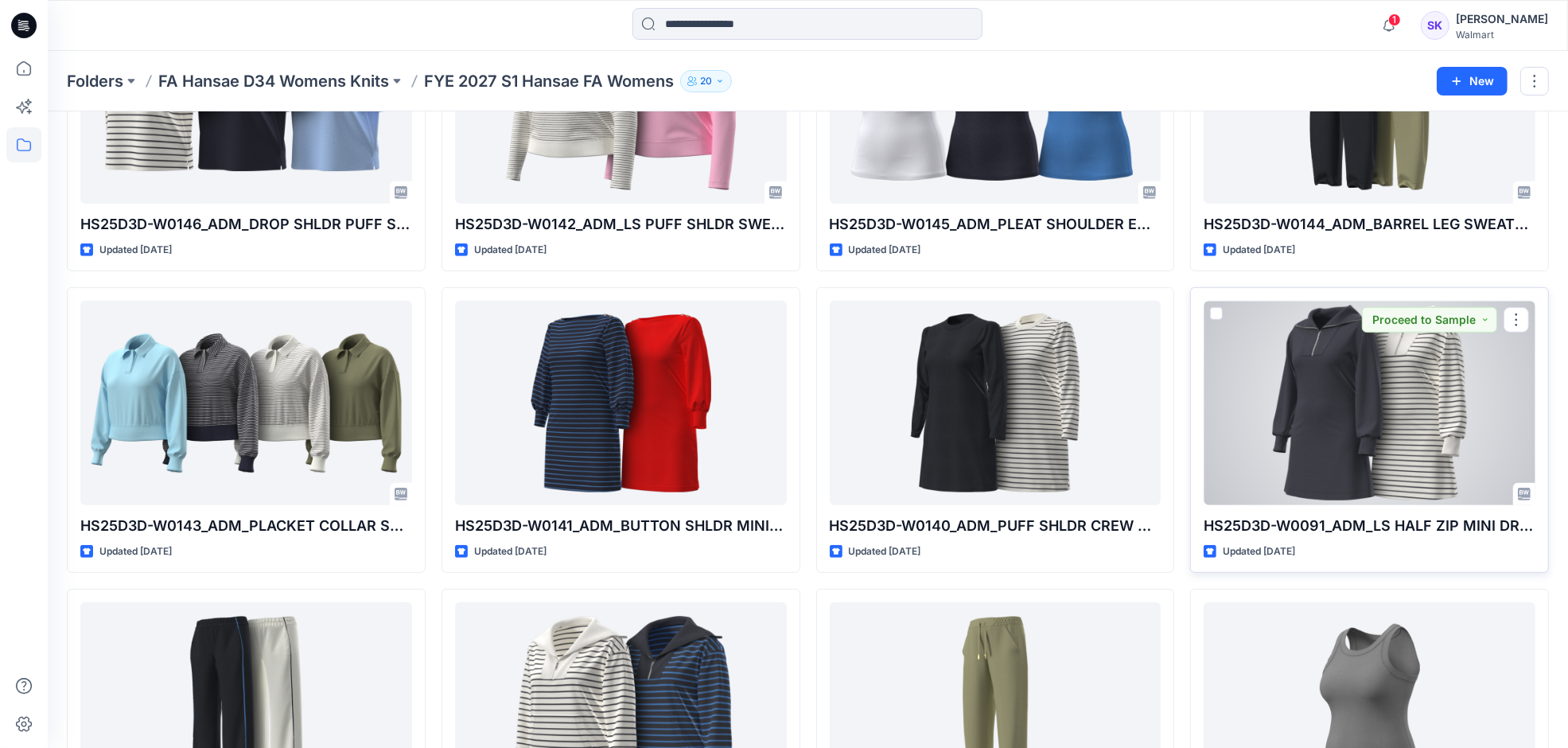
scroll to position [895, 0]
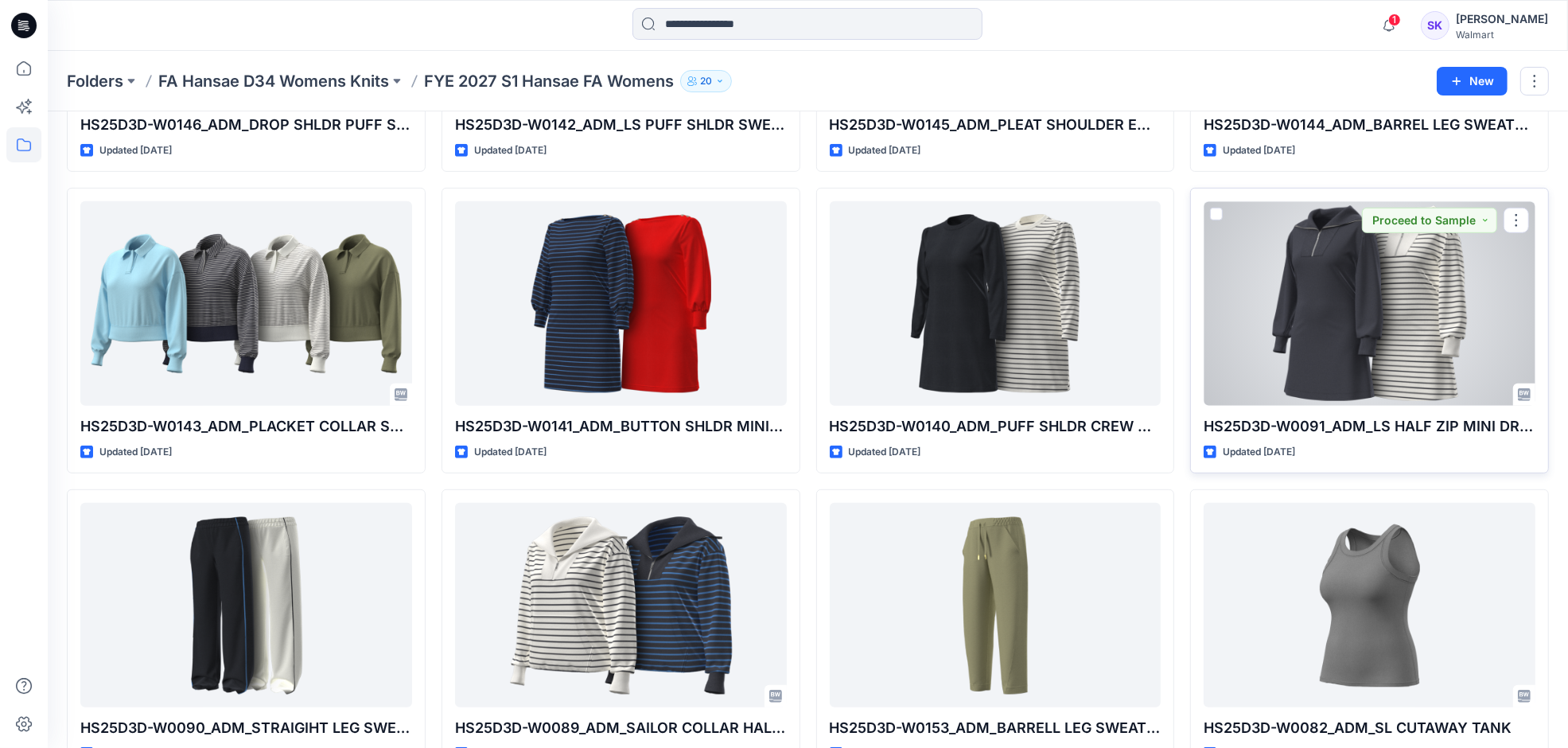
click at [1428, 323] on div at bounding box center [1370, 304] width 332 height 205
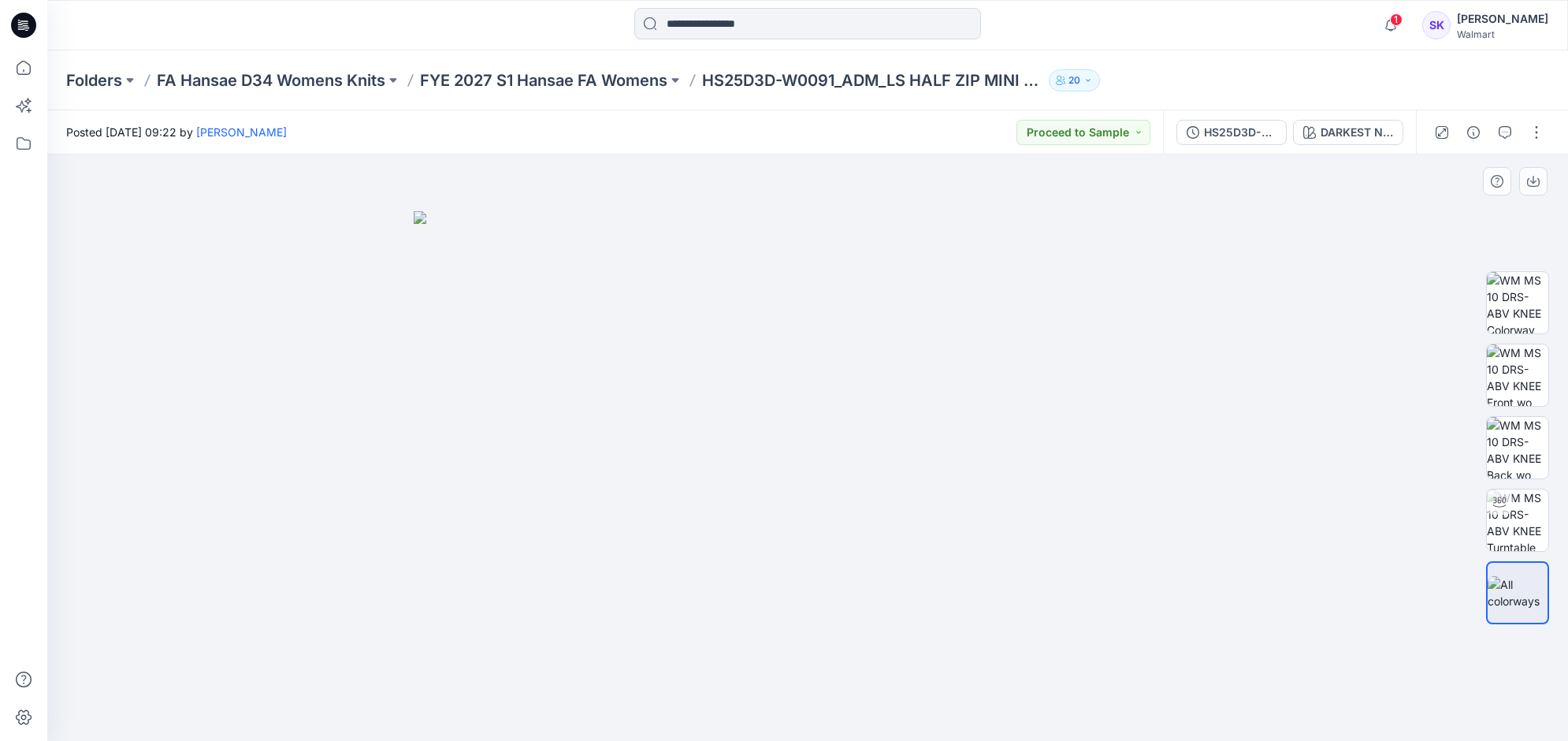
click at [1215, 644] on div at bounding box center [807, 447] width 1521 height 586
click at [1538, 379] on img at bounding box center [1517, 375] width 61 height 61
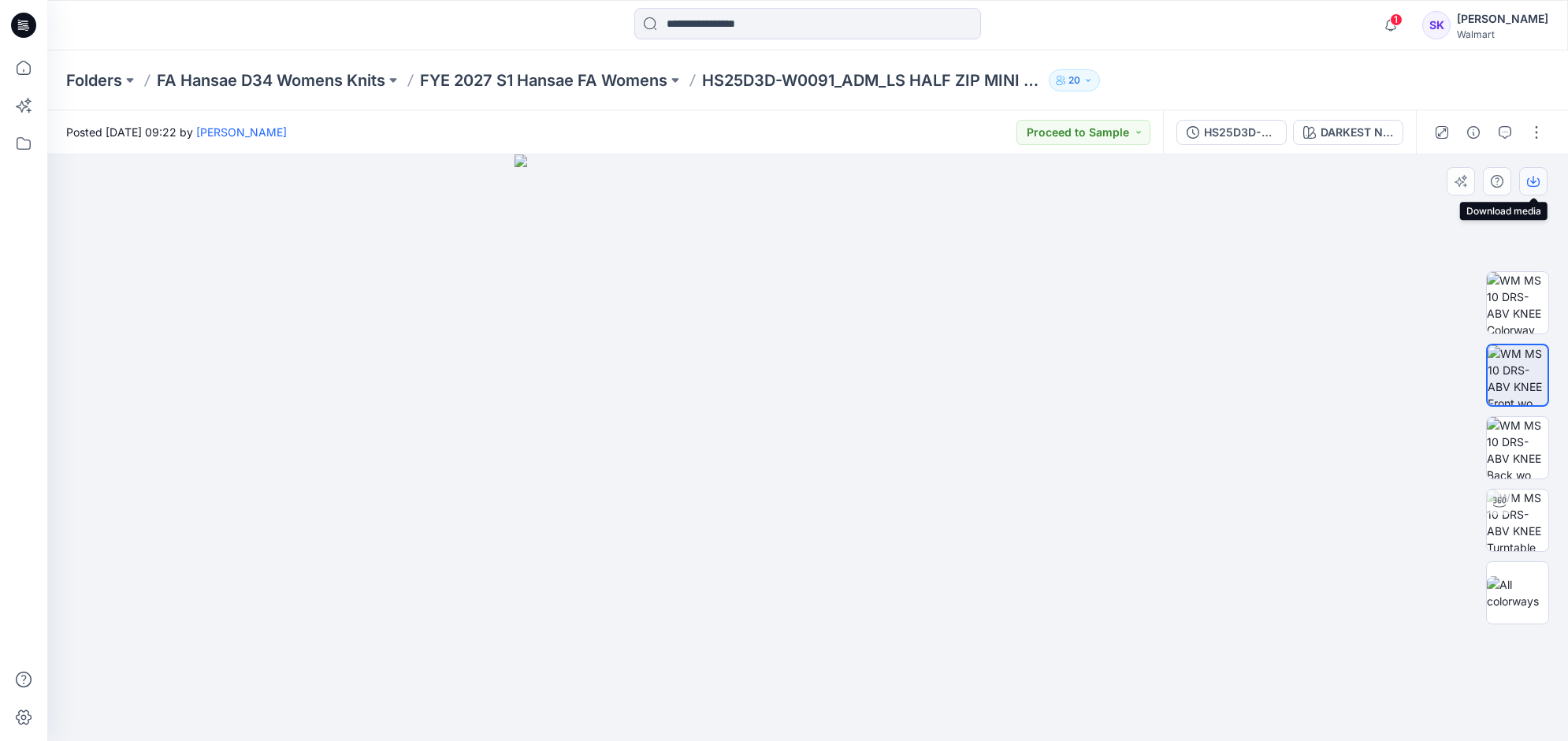
click at [1542, 182] on button "button" at bounding box center [1533, 181] width 29 height 29
click at [1004, 317] on img at bounding box center [807, 447] width 586 height 586
click at [1345, 131] on div "DARKEST NAVY" at bounding box center [1357, 132] width 73 height 17
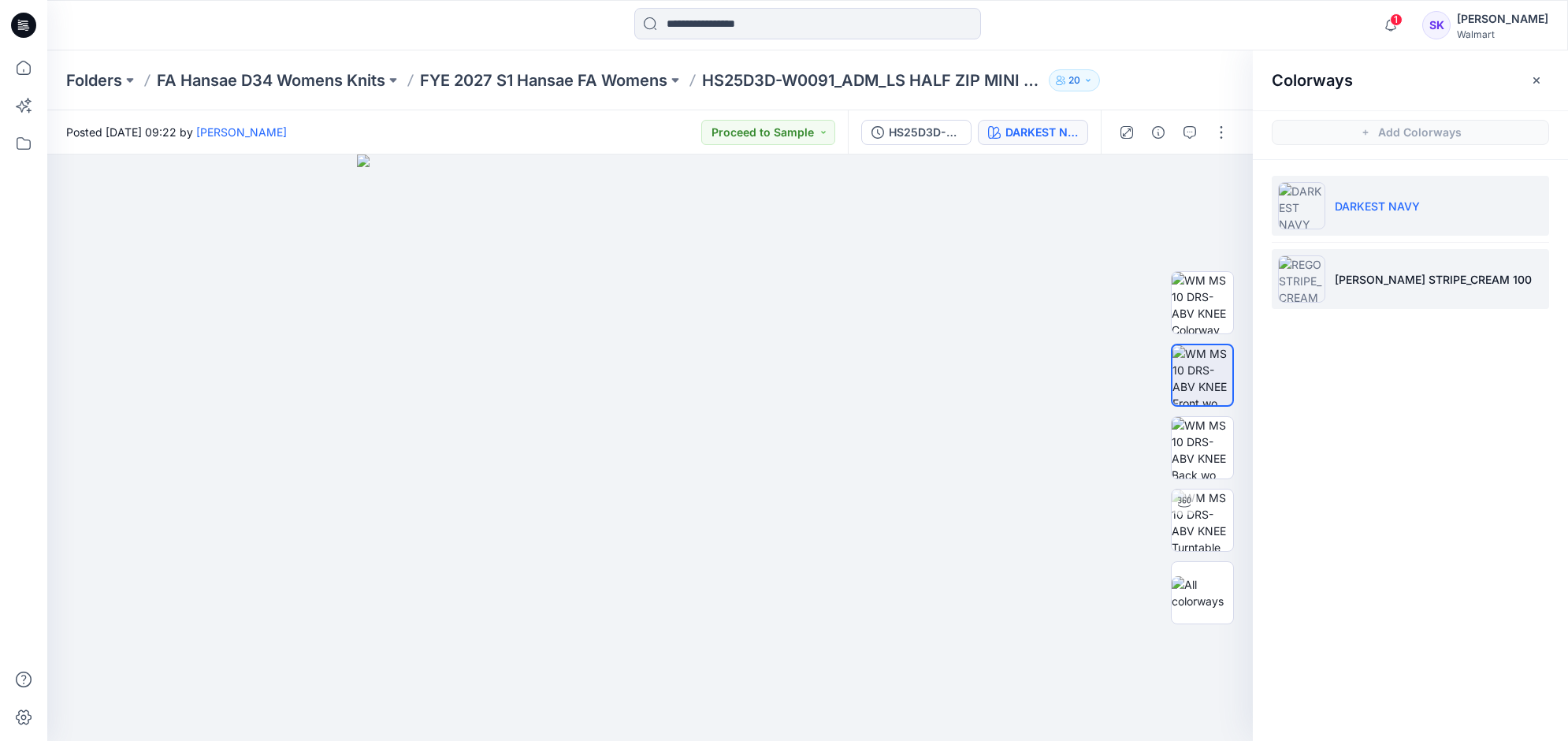
click at [1314, 254] on li "[PERSON_NAME] STRIPE_CREAM 100" at bounding box center [1410, 278] width 277 height 60
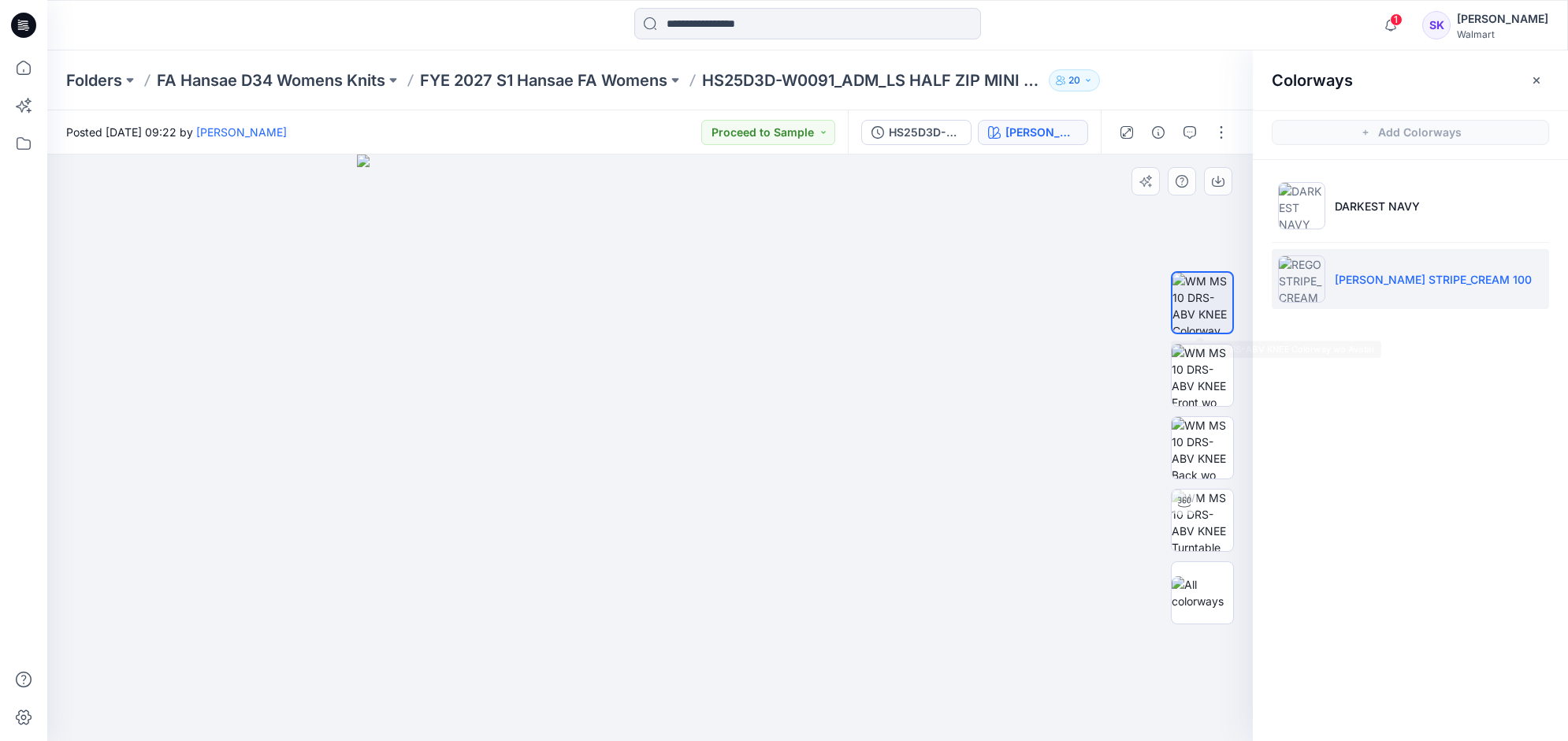
click at [1070, 276] on div at bounding box center [650, 447] width 1206 height 586
click at [1200, 375] on img at bounding box center [1202, 375] width 61 height 61
click at [1227, 185] on button "button" at bounding box center [1218, 181] width 29 height 29
